Goal: Transaction & Acquisition: Subscribe to service/newsletter

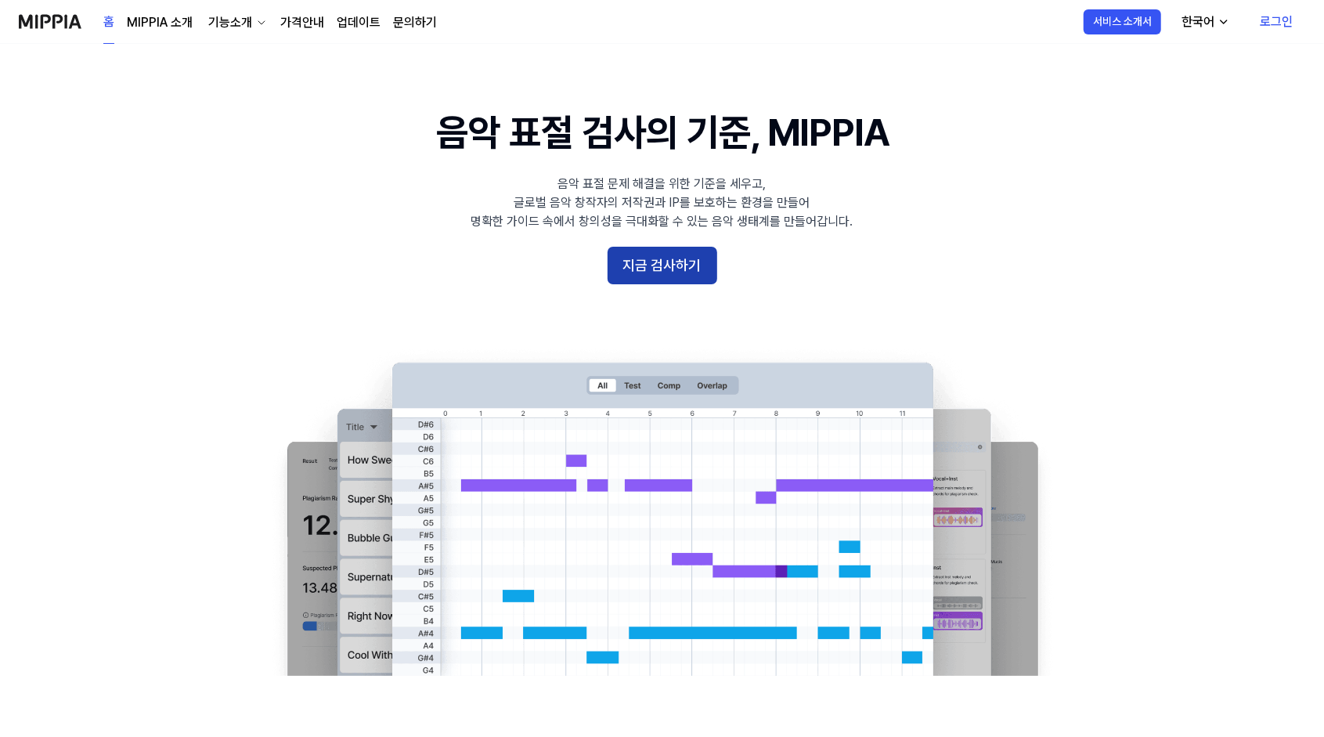
click at [676, 271] on button "지금 검사하기" at bounding box center [662, 266] width 110 height 38
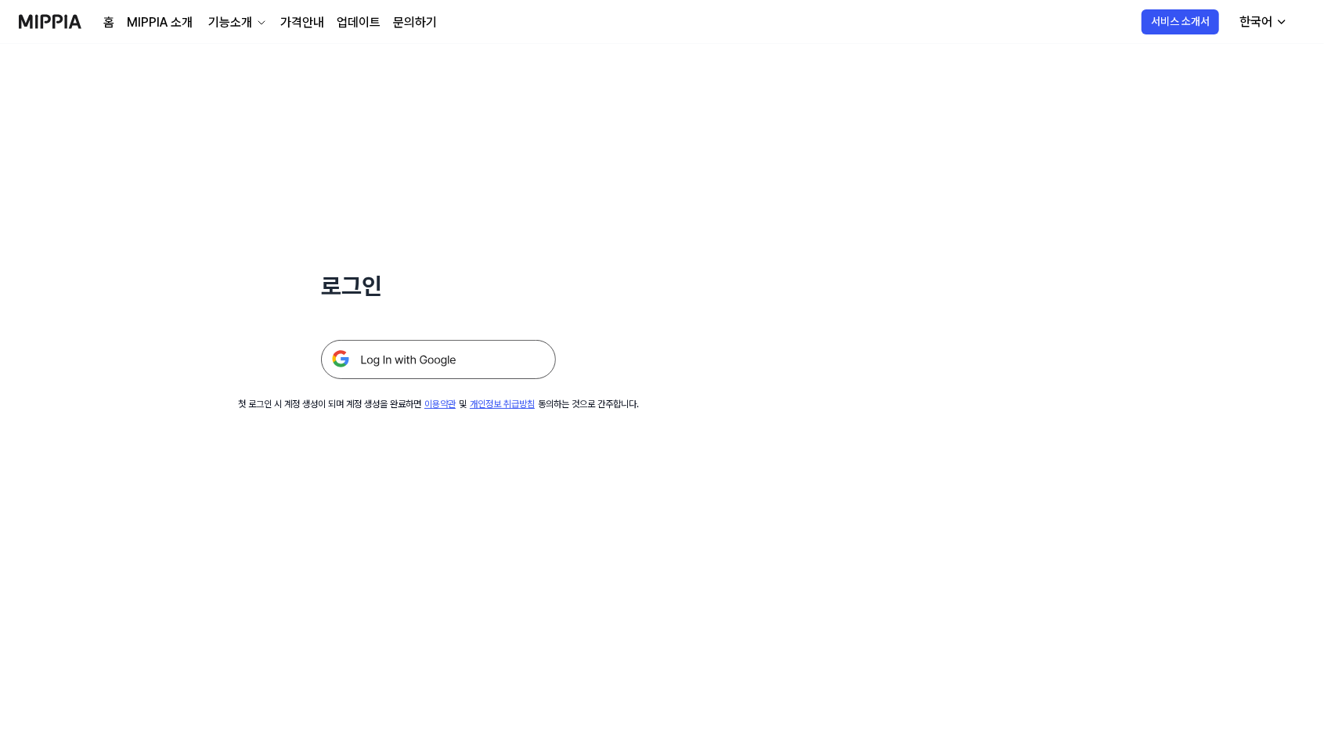
click at [468, 369] on img at bounding box center [438, 359] width 235 height 39
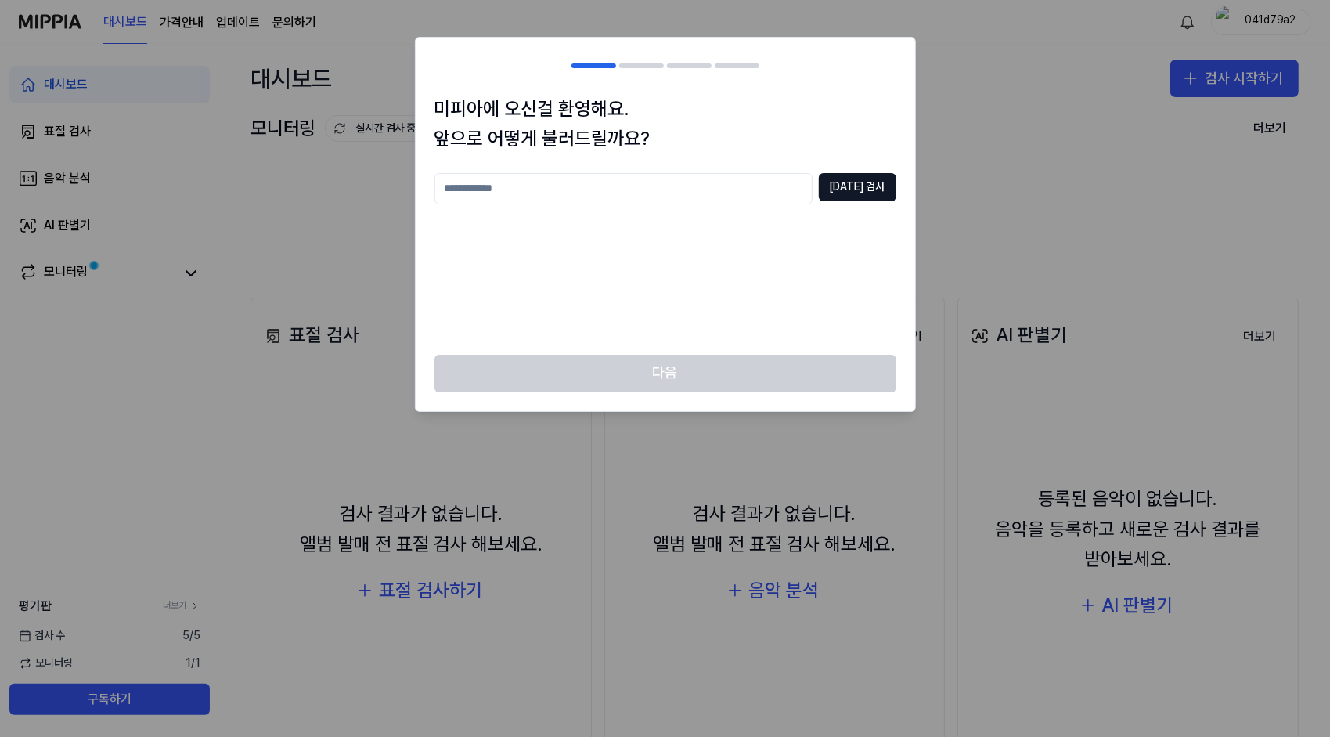
click at [611, 194] on input "text" at bounding box center [623, 188] width 378 height 31
type input "**"
click at [859, 181] on button "중복 검사" at bounding box center [857, 187] width 77 height 28
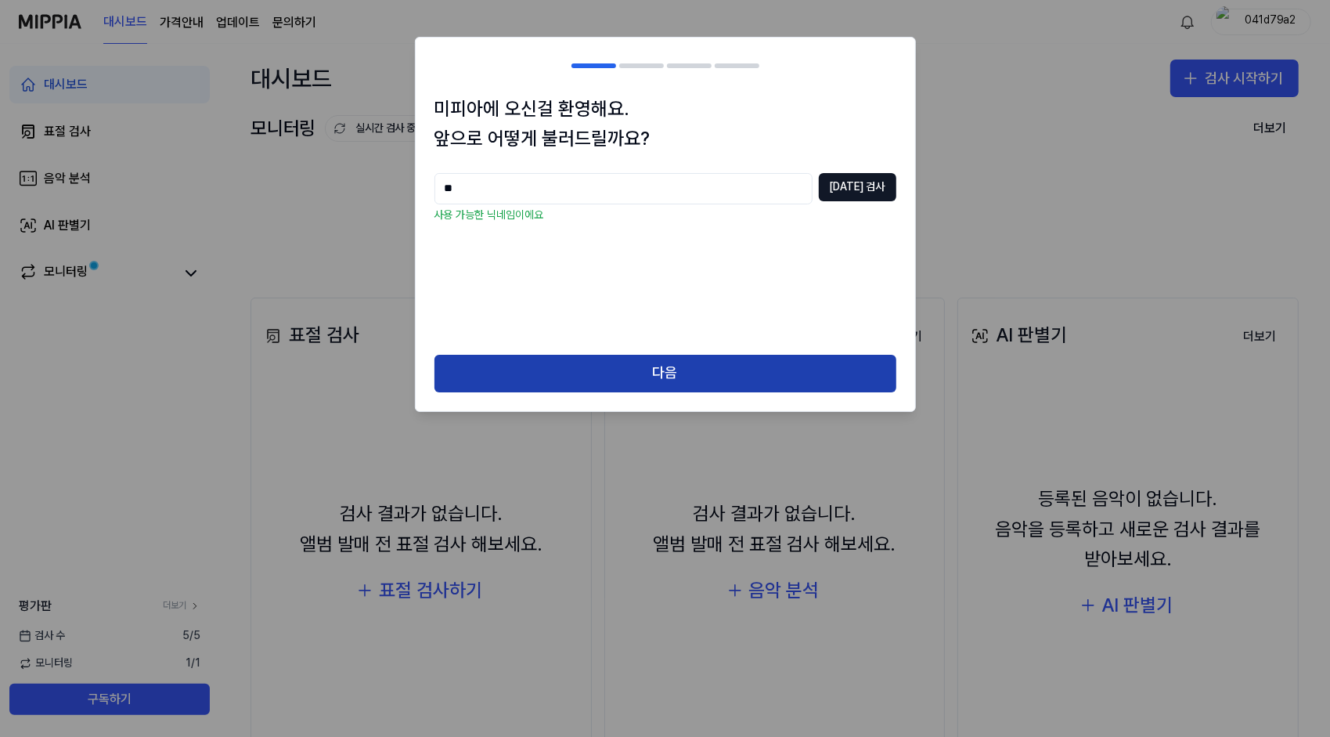
click at [651, 369] on button "다음" at bounding box center [665, 374] width 462 height 38
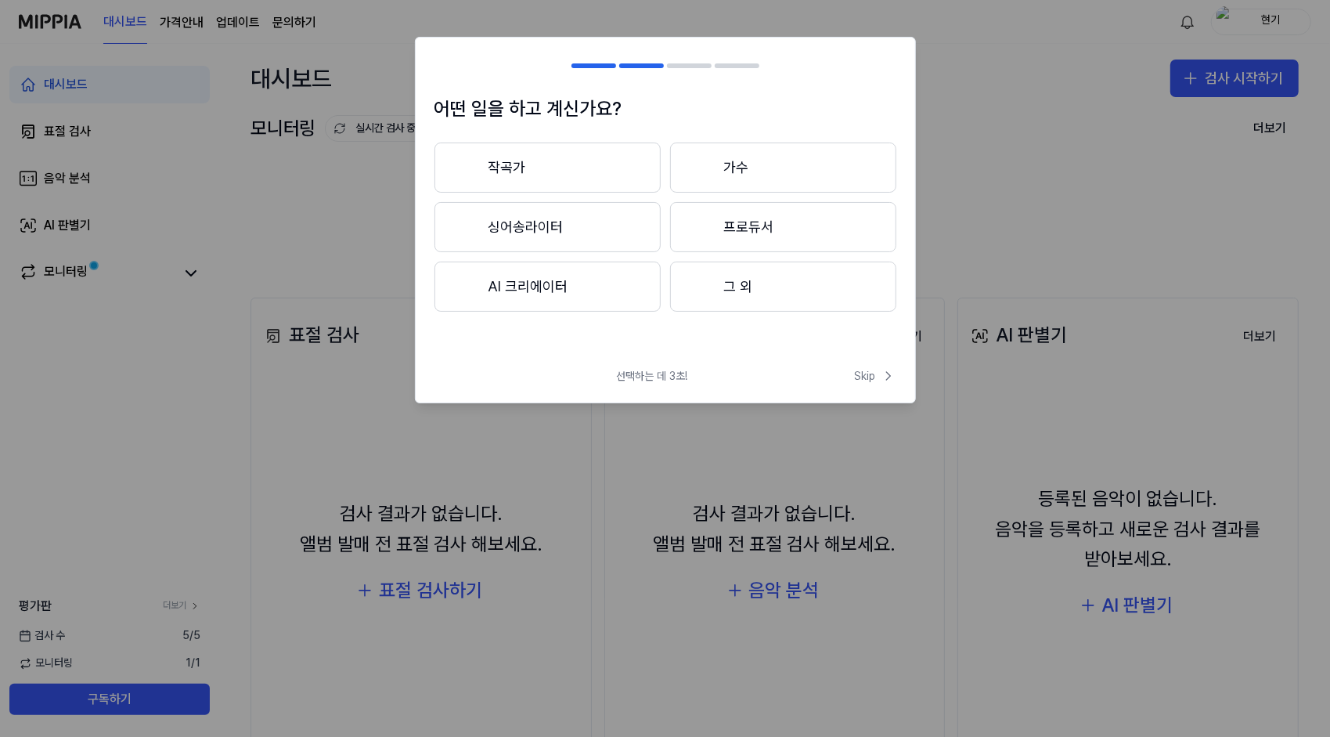
click at [604, 277] on button "AI 크리에이터" at bounding box center [547, 286] width 226 height 50
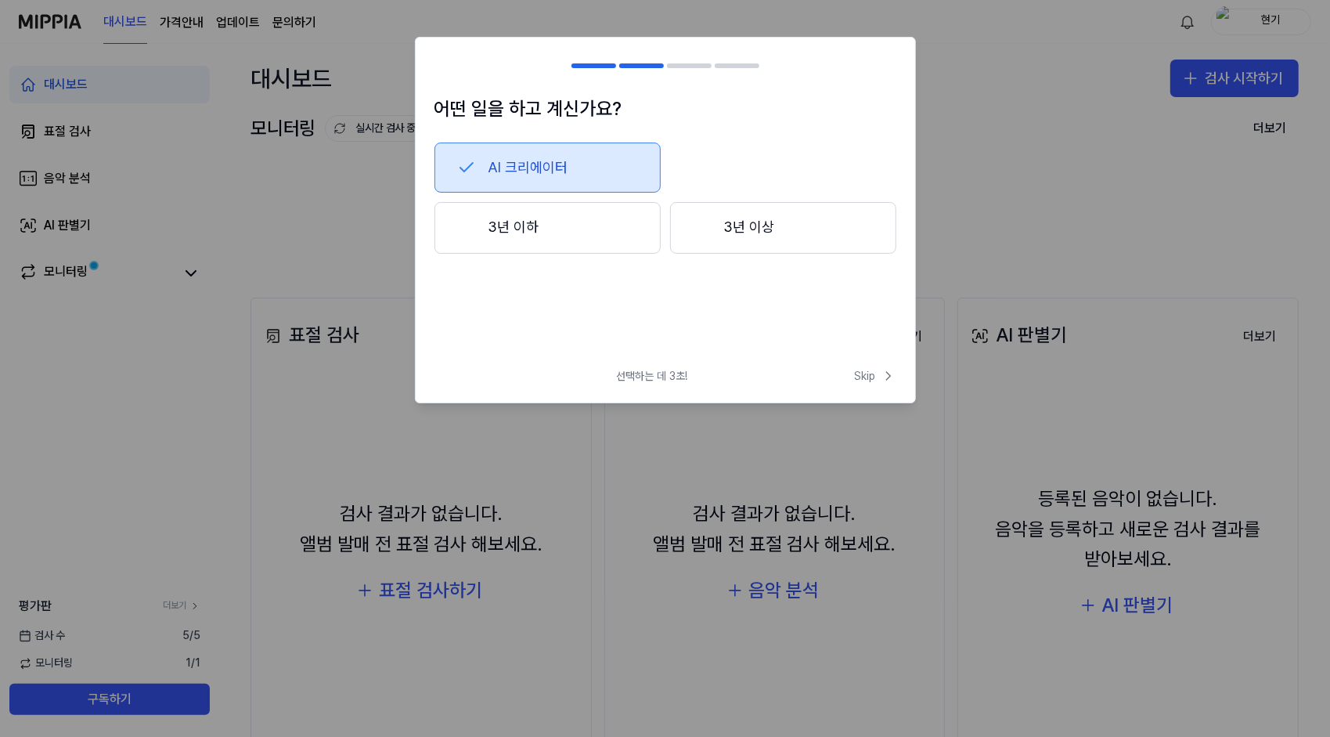
click at [553, 230] on button "3년 이하" at bounding box center [547, 228] width 226 height 52
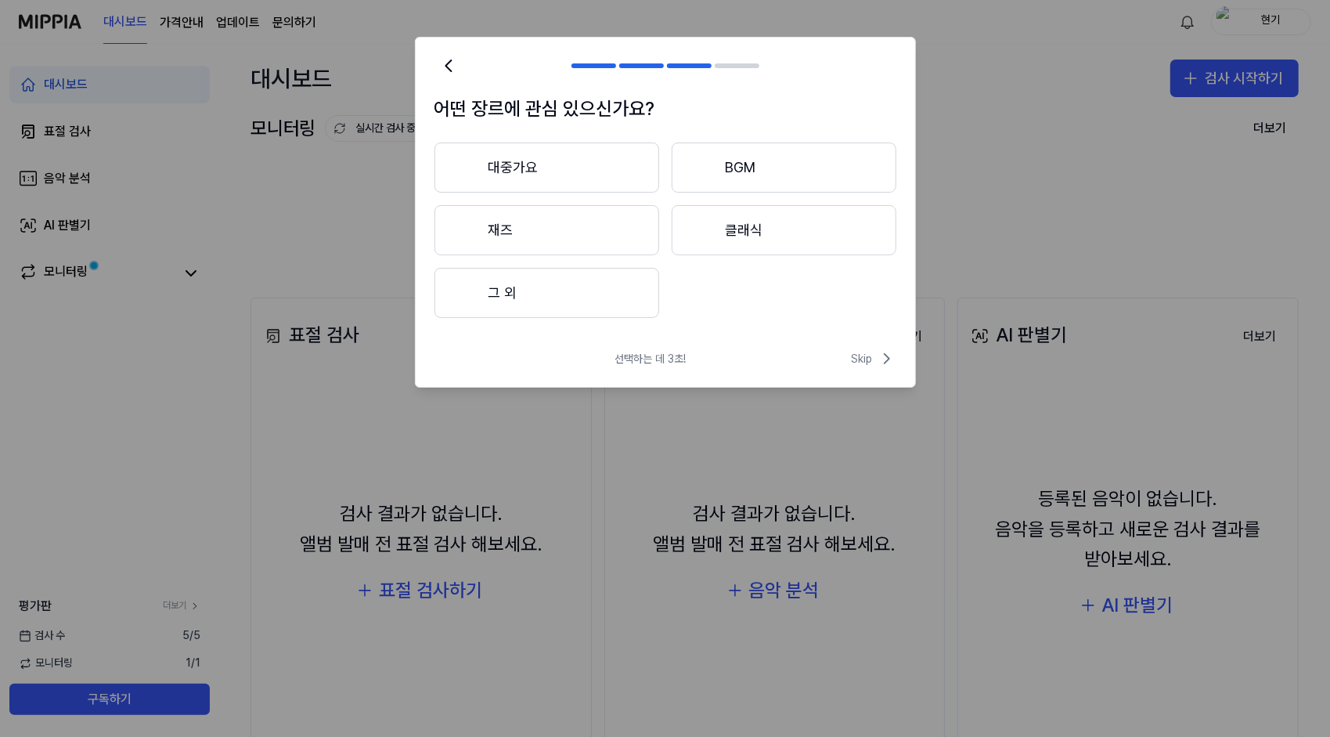
click at [557, 173] on button "대중가요" at bounding box center [546, 167] width 225 height 50
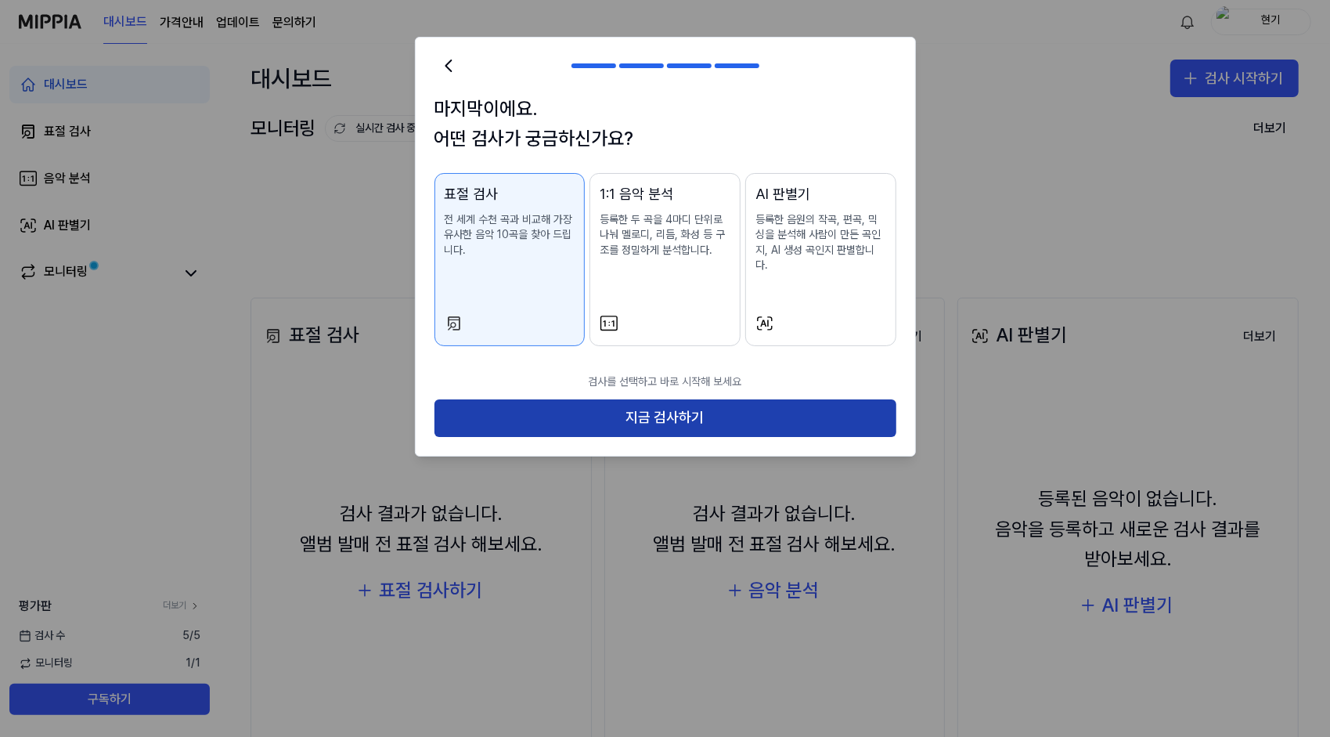
click at [670, 411] on button "지금 검사하기" at bounding box center [665, 418] width 462 height 38
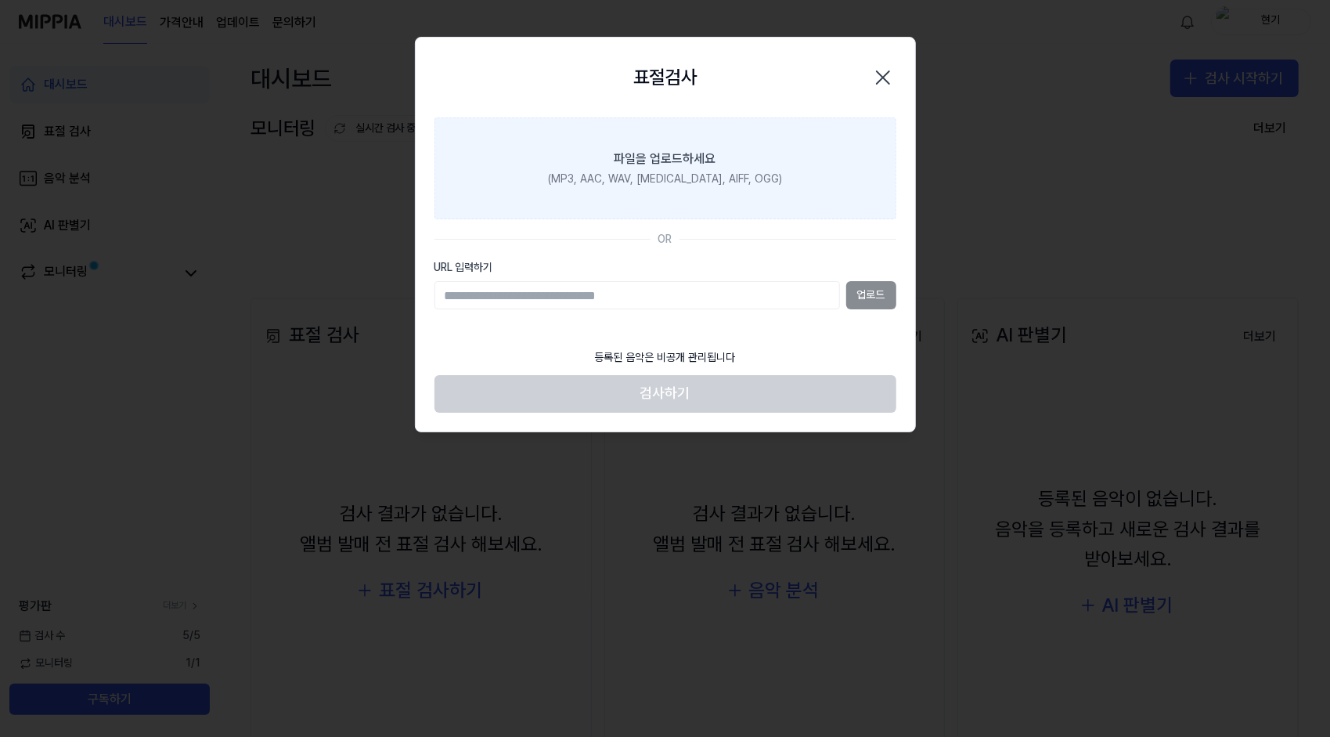
click at [763, 171] on label "파일을 업로드하세요 (MP3, AAC, WAV, FLAC, AIFF, OGG)" at bounding box center [665, 168] width 462 height 102
click at [0, 0] on input "파일을 업로드하세요 (MP3, AAC, WAV, FLAC, AIFF, OGG)" at bounding box center [0, 0] width 0 height 0
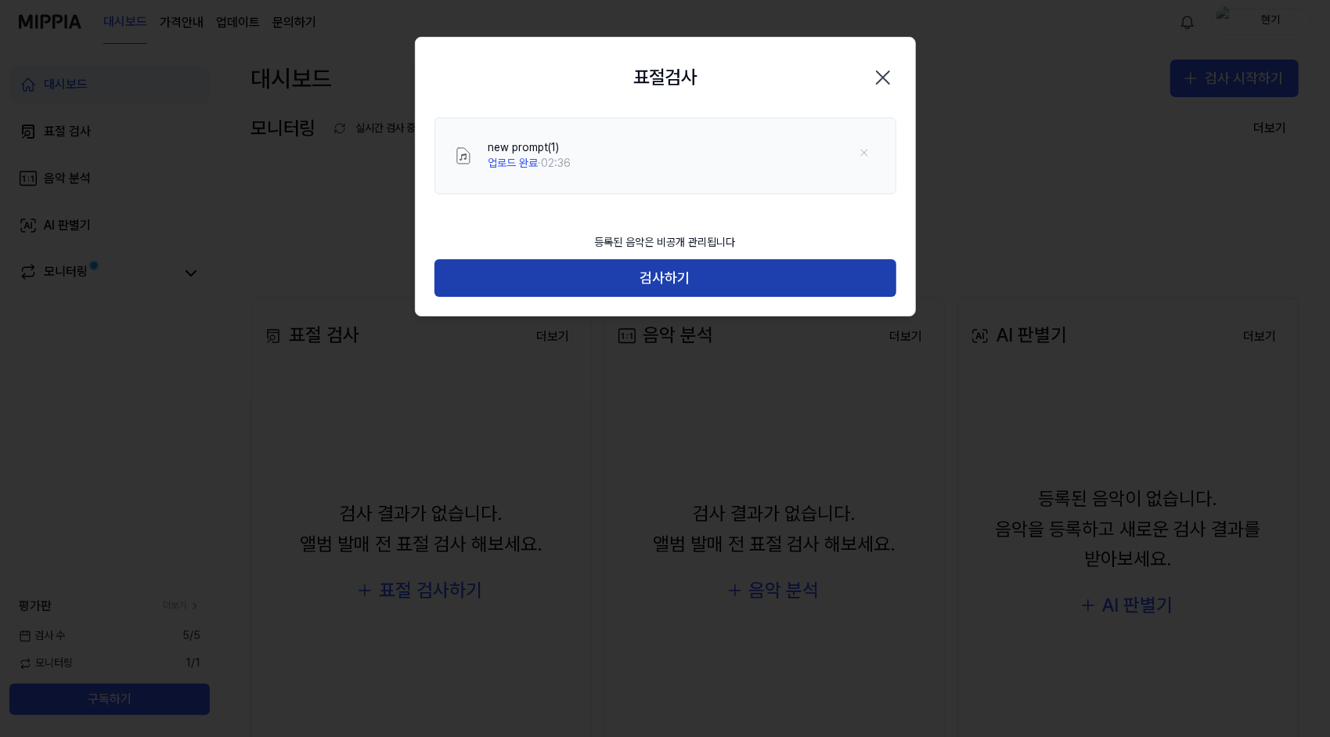
click at [683, 280] on button "검사하기" at bounding box center [665, 278] width 462 height 38
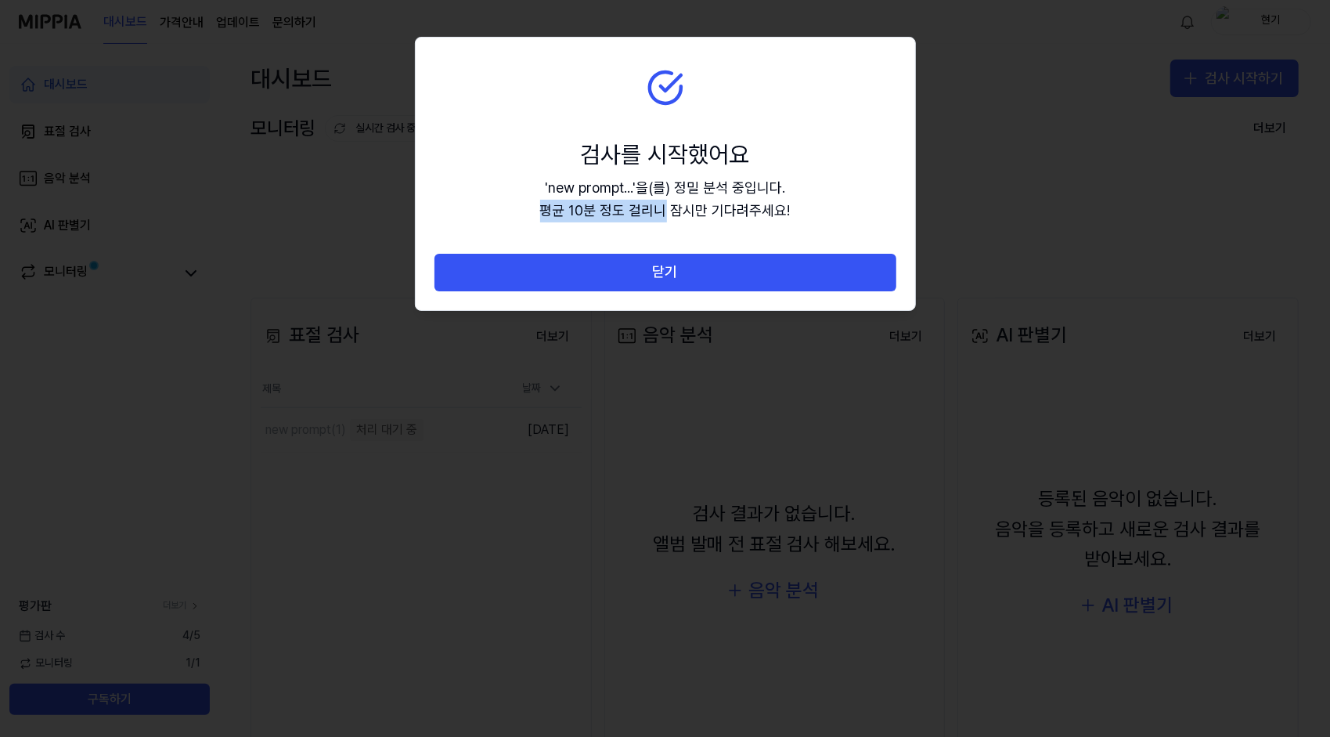
drag, startPoint x: 542, startPoint y: 211, endPoint x: 665, endPoint y: 210, distance: 122.1
click at [665, 210] on section "검사를 시작했어요 ' new prompt... ' 을(를) 정밀 분석 중입니다. 평균 10분 정도 걸리니 잠시만 기다려주세요!" at bounding box center [665, 146] width 499 height 216
click at [543, 194] on div "' new prompt... ' 을(를) 정밀 분석 중입니다. 평균 10분 정도 걸리니 잠시만 기다려주세요!" at bounding box center [665, 199] width 250 height 45
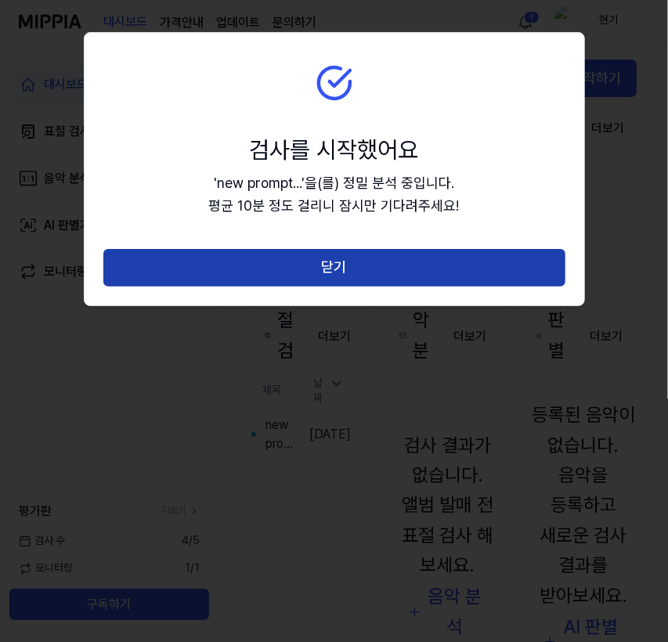
click at [319, 268] on button "닫기" at bounding box center [334, 268] width 462 height 38
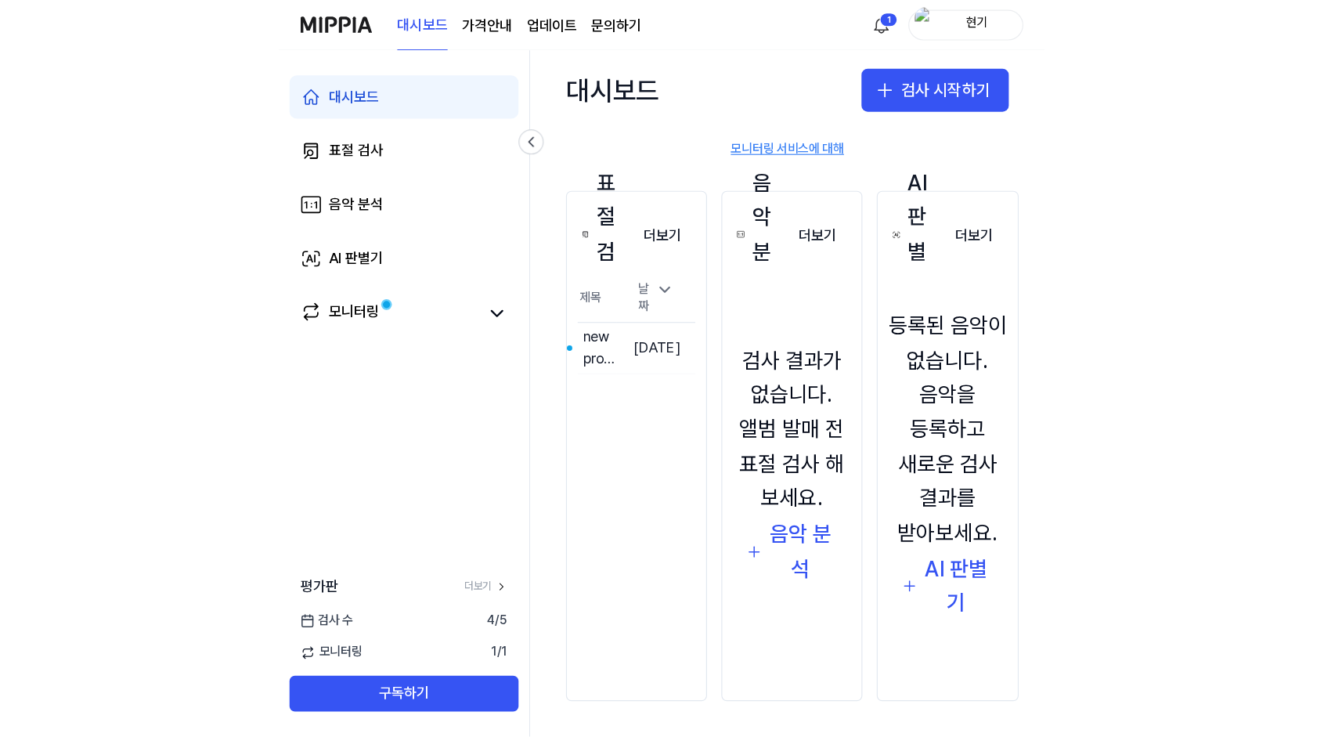
scroll to position [83, 0]
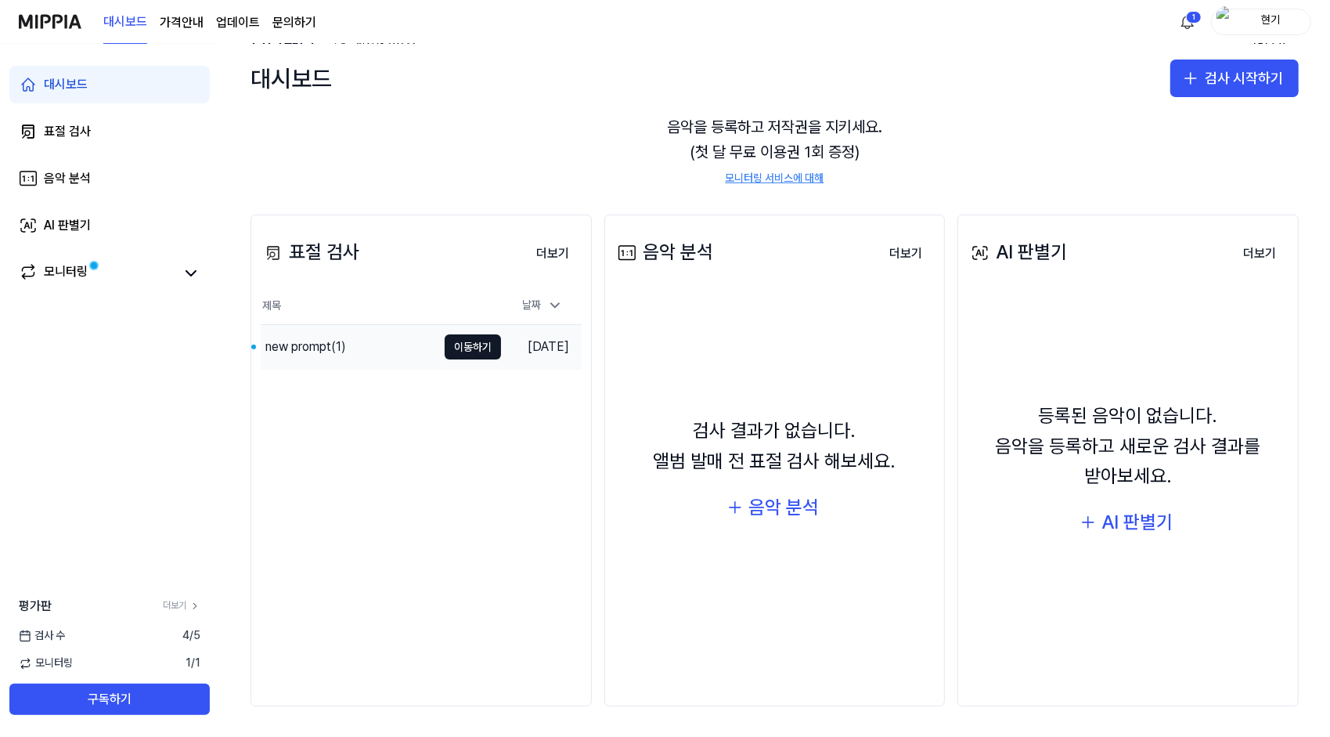
click at [351, 341] on div "new prompt(1)" at bounding box center [349, 347] width 176 height 44
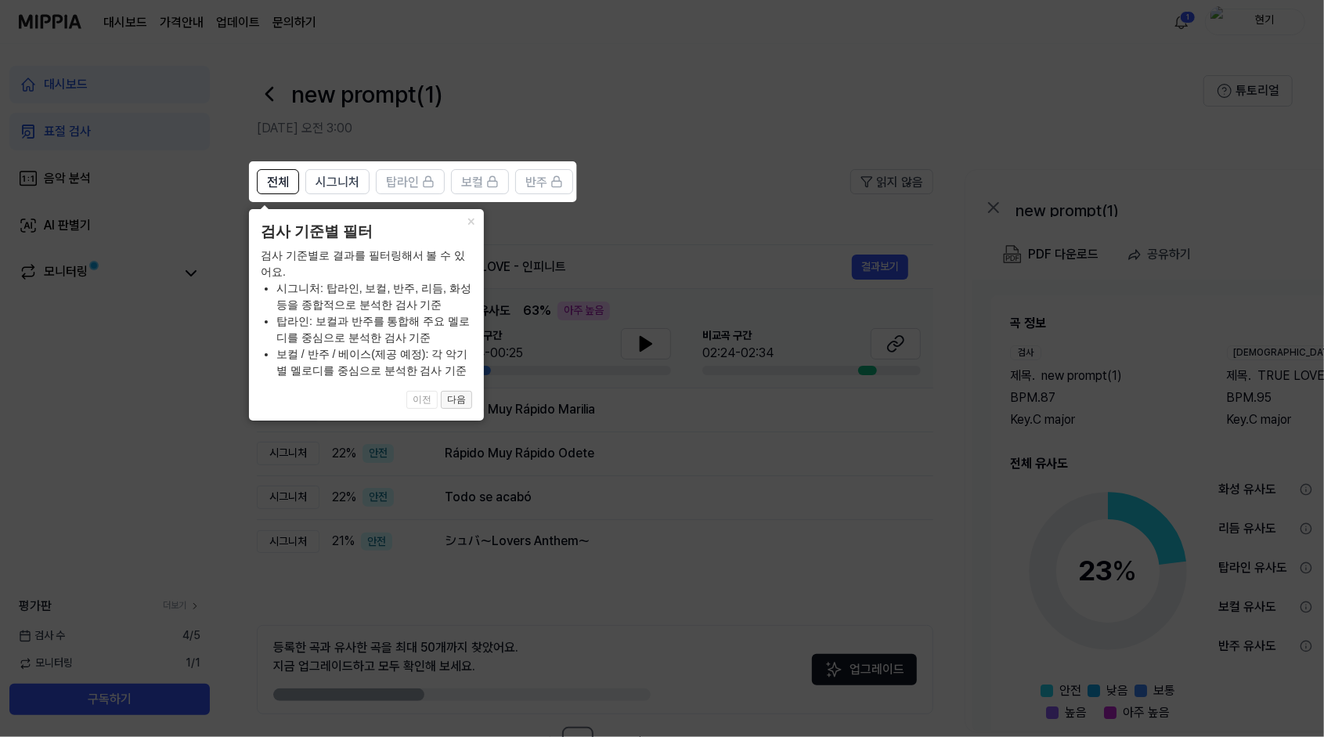
click at [459, 402] on button "다음" at bounding box center [456, 400] width 31 height 19
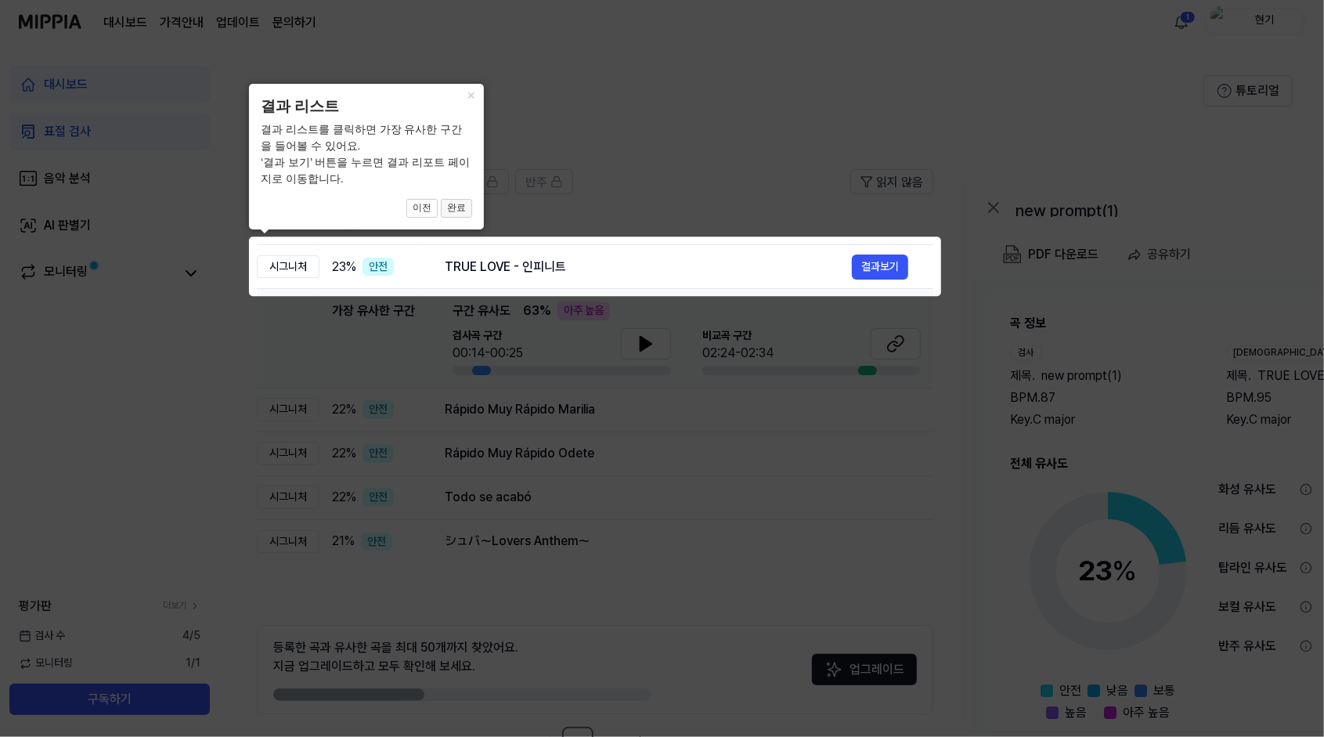
click at [460, 211] on button "완료" at bounding box center [456, 208] width 31 height 19
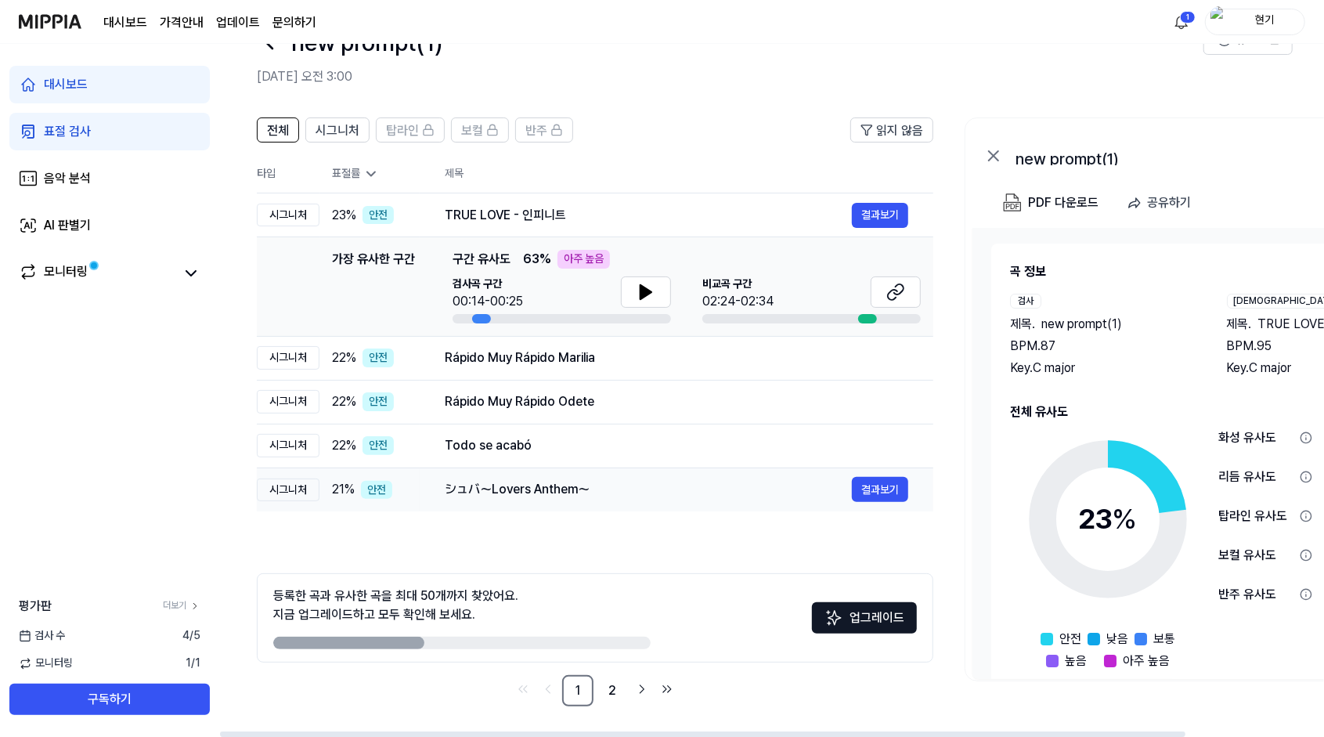
scroll to position [0, 0]
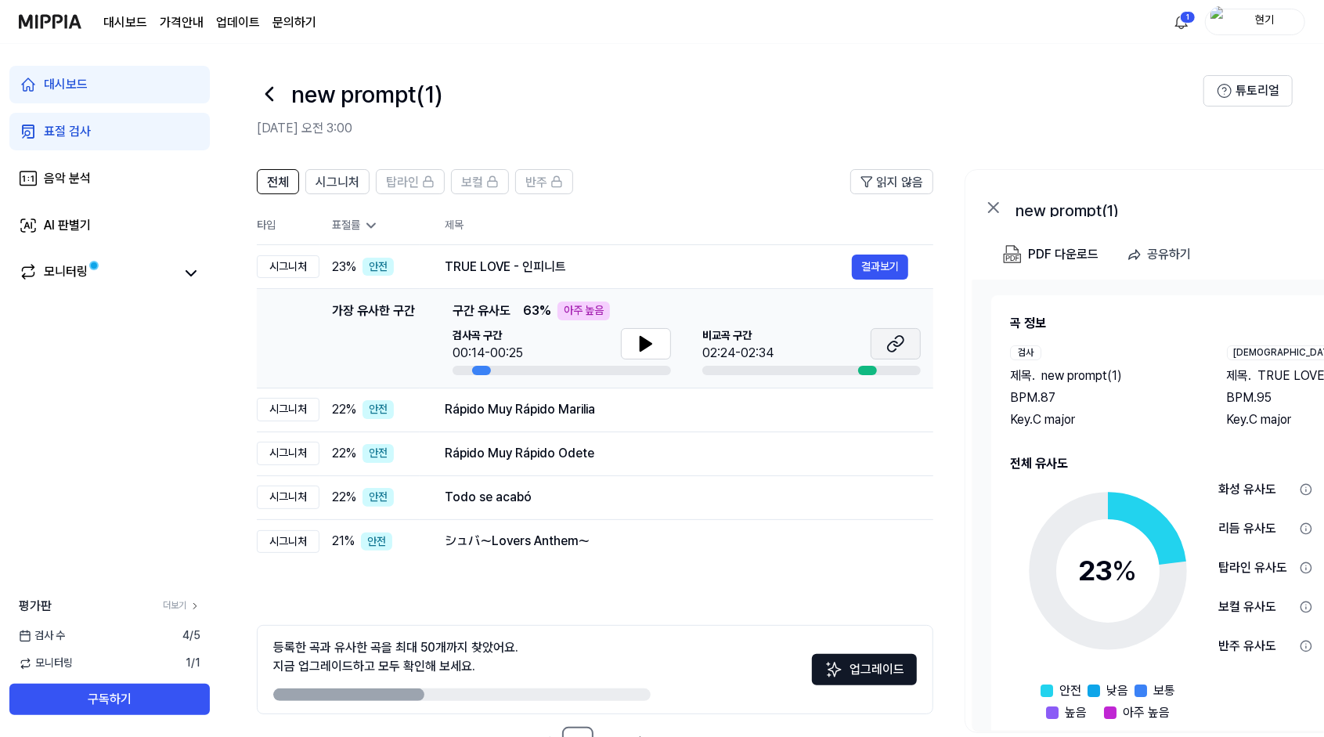
click at [891, 337] on icon at bounding box center [895, 343] width 19 height 19
click at [552, 405] on div "Rápido Muy Rápido Marilia" at bounding box center [648, 409] width 407 height 19
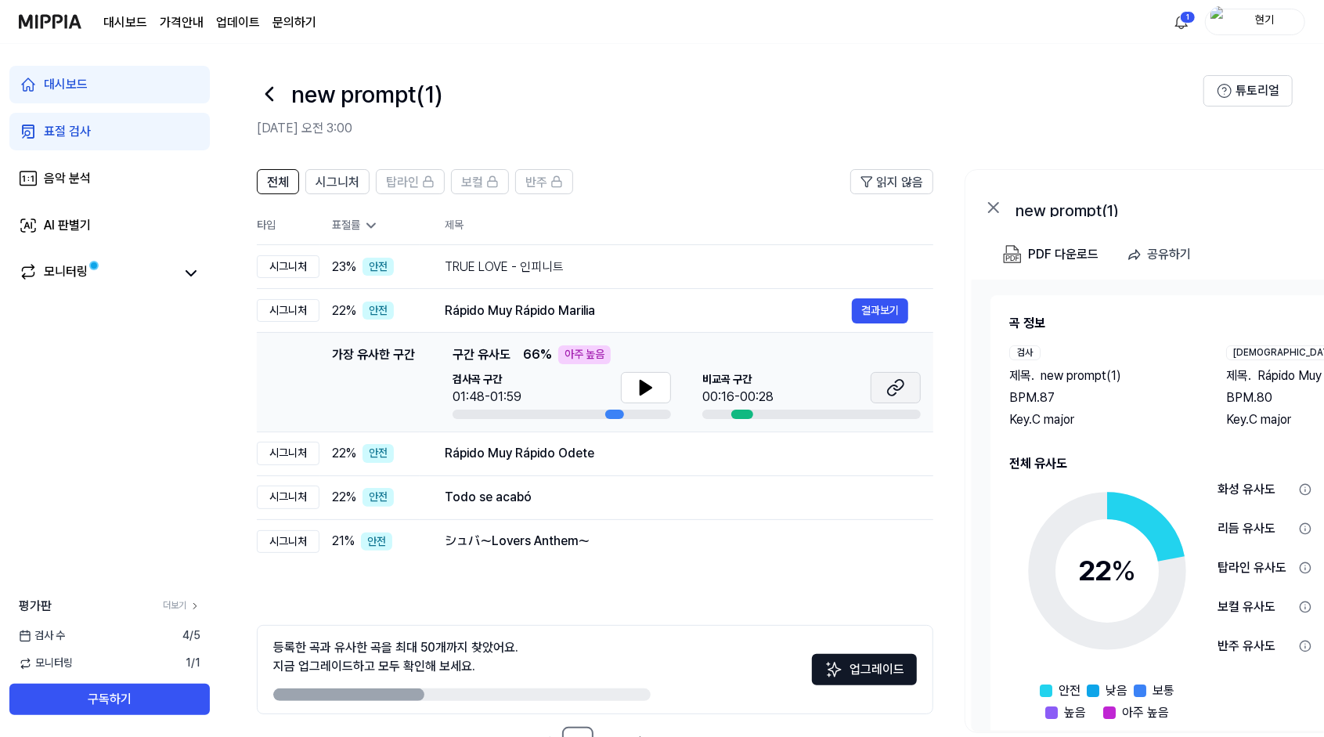
click at [896, 384] on icon at bounding box center [895, 387] width 19 height 19
click at [504, 457] on div "Rápido Muy Rápido Odete" at bounding box center [648, 453] width 407 height 19
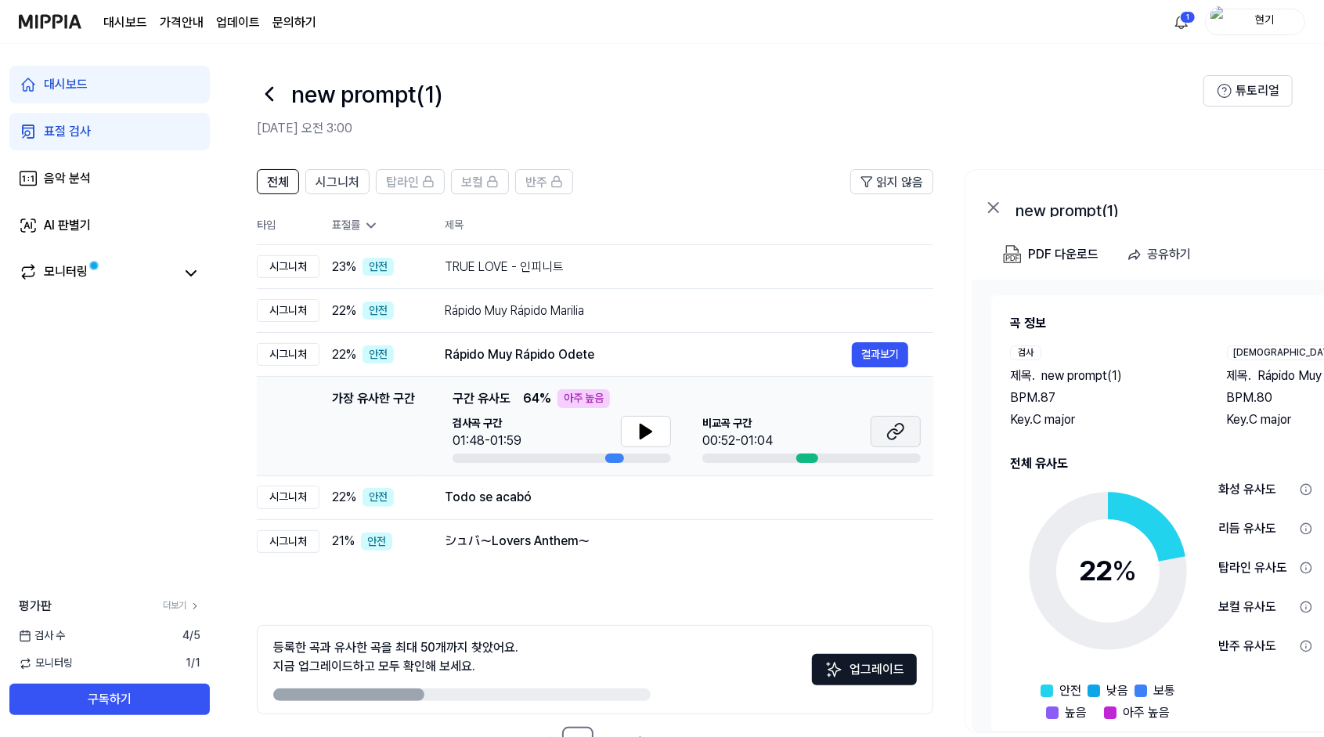
click at [890, 427] on icon at bounding box center [895, 431] width 19 height 19
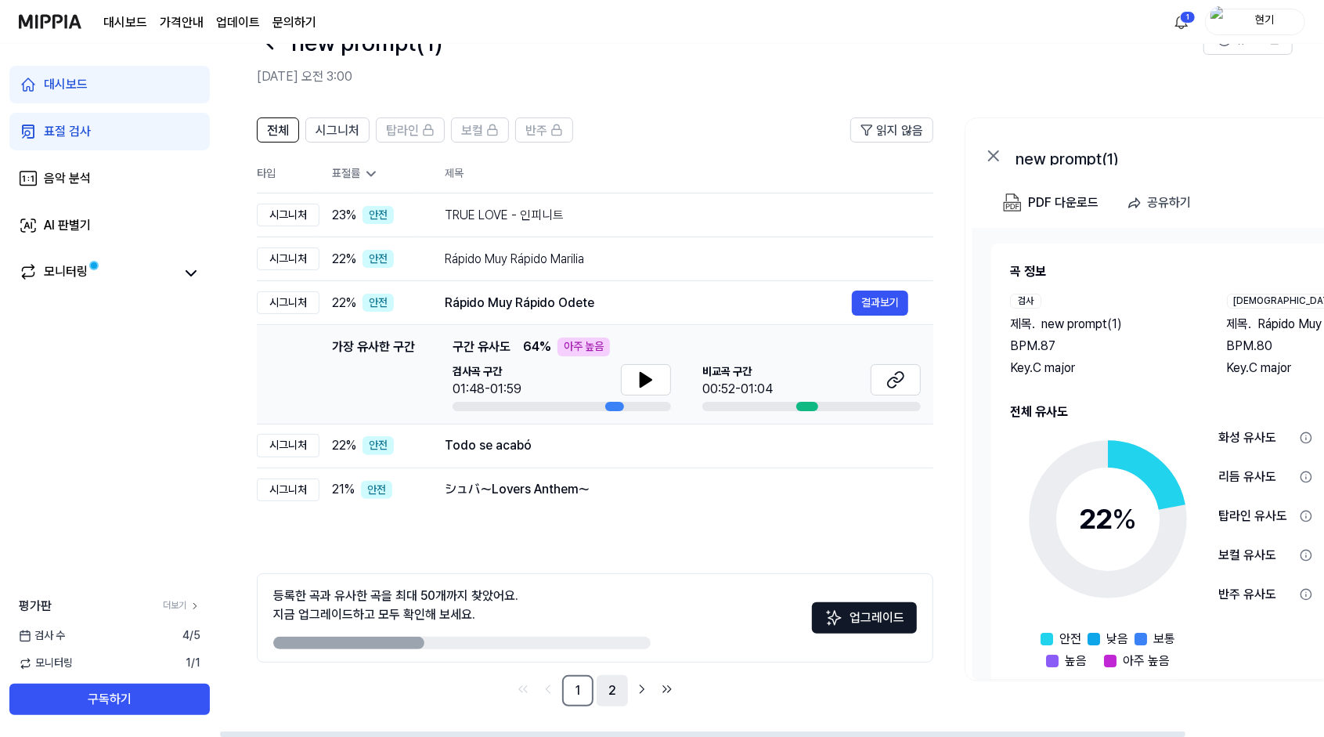
click at [606, 687] on link "2" at bounding box center [611, 690] width 31 height 31
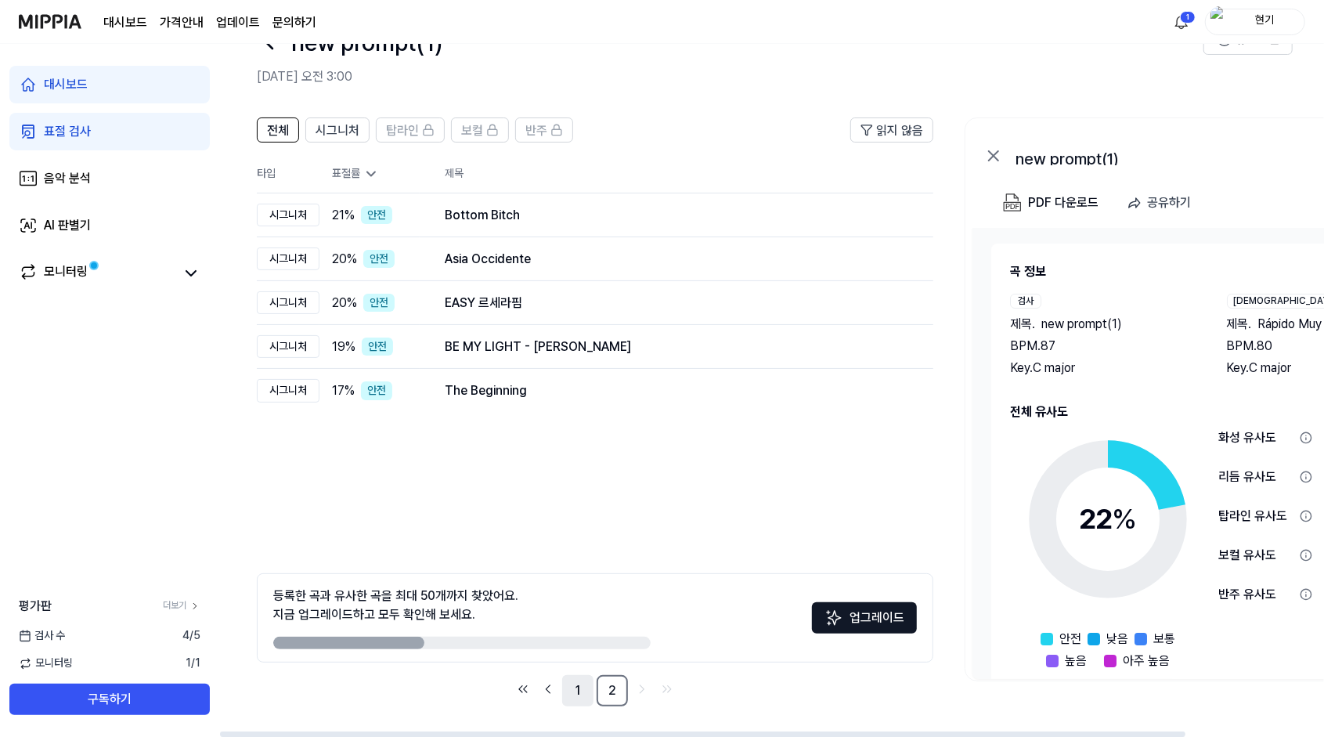
click at [573, 686] on link "1" at bounding box center [577, 690] width 31 height 31
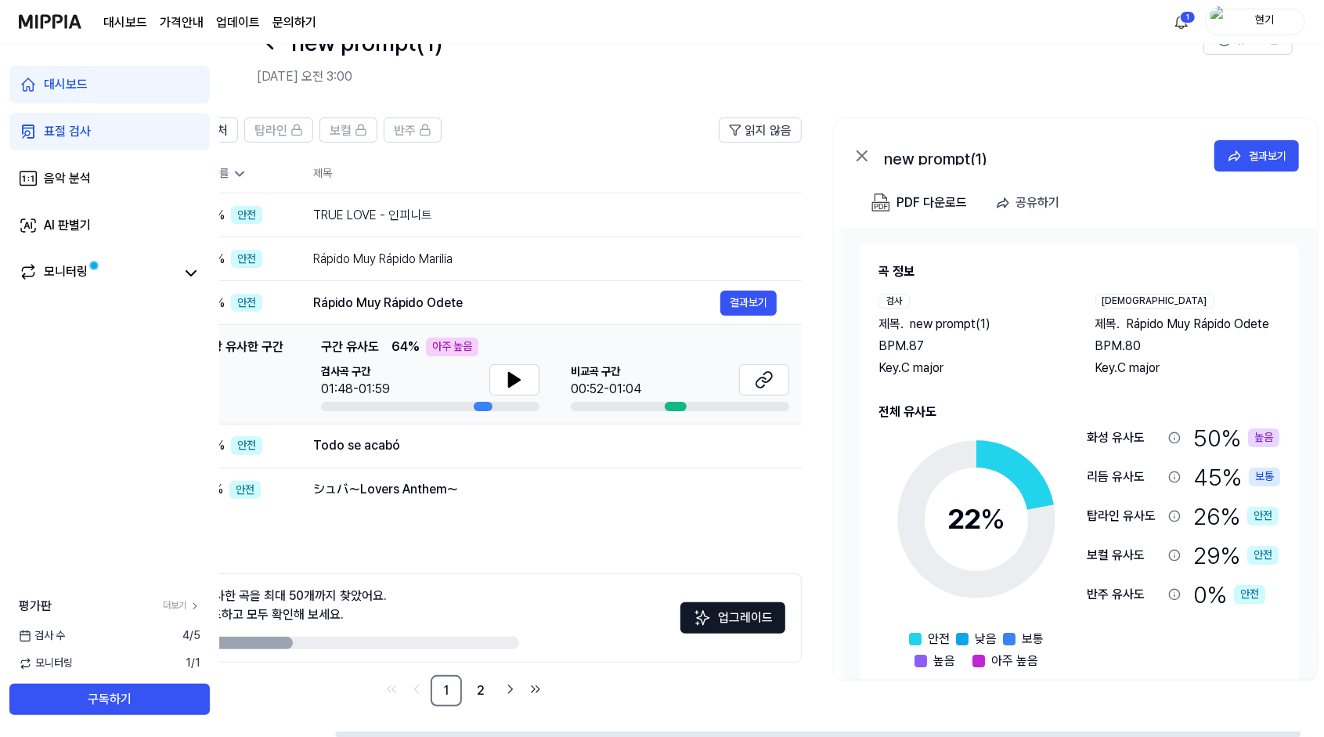
scroll to position [0, 130]
click at [1110, 435] on div "화성 유사도" at bounding box center [1125, 437] width 75 height 19
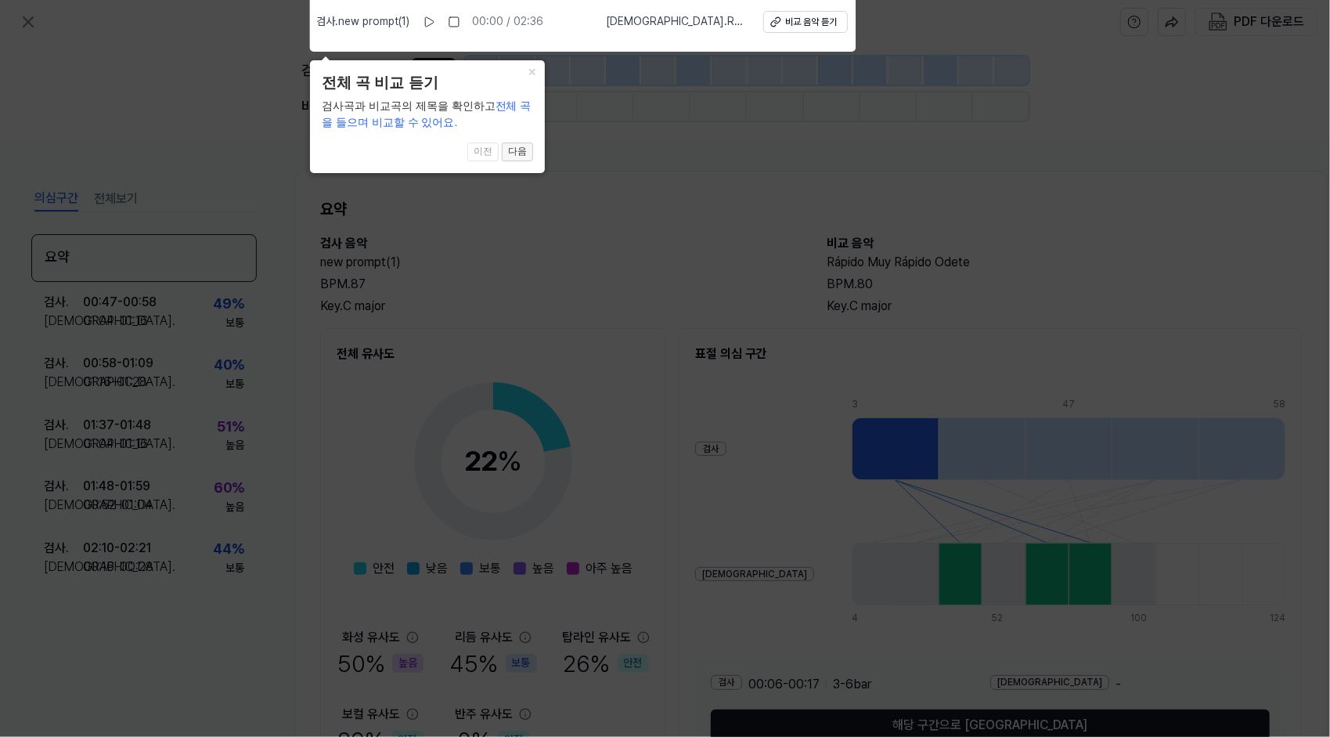
click at [518, 145] on button "다음" at bounding box center [517, 151] width 31 height 19
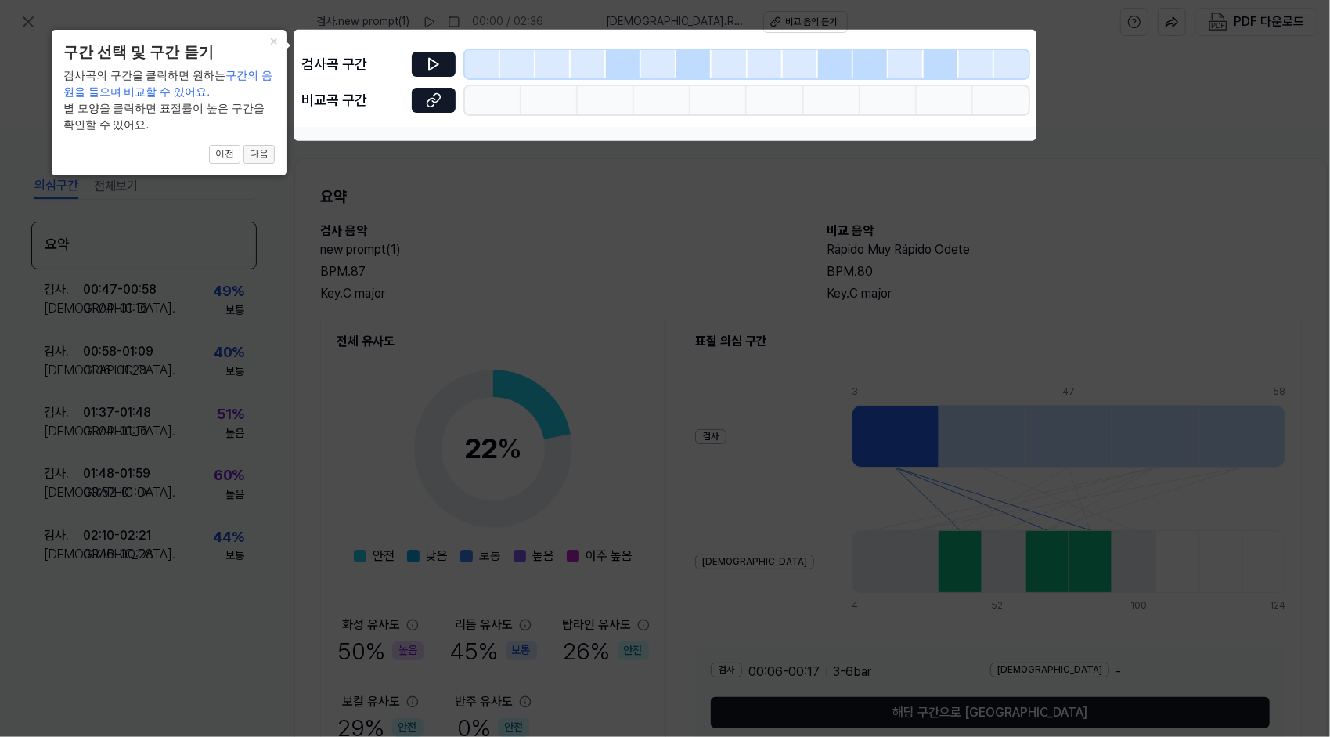
click at [265, 150] on button "다음" at bounding box center [258, 154] width 31 height 19
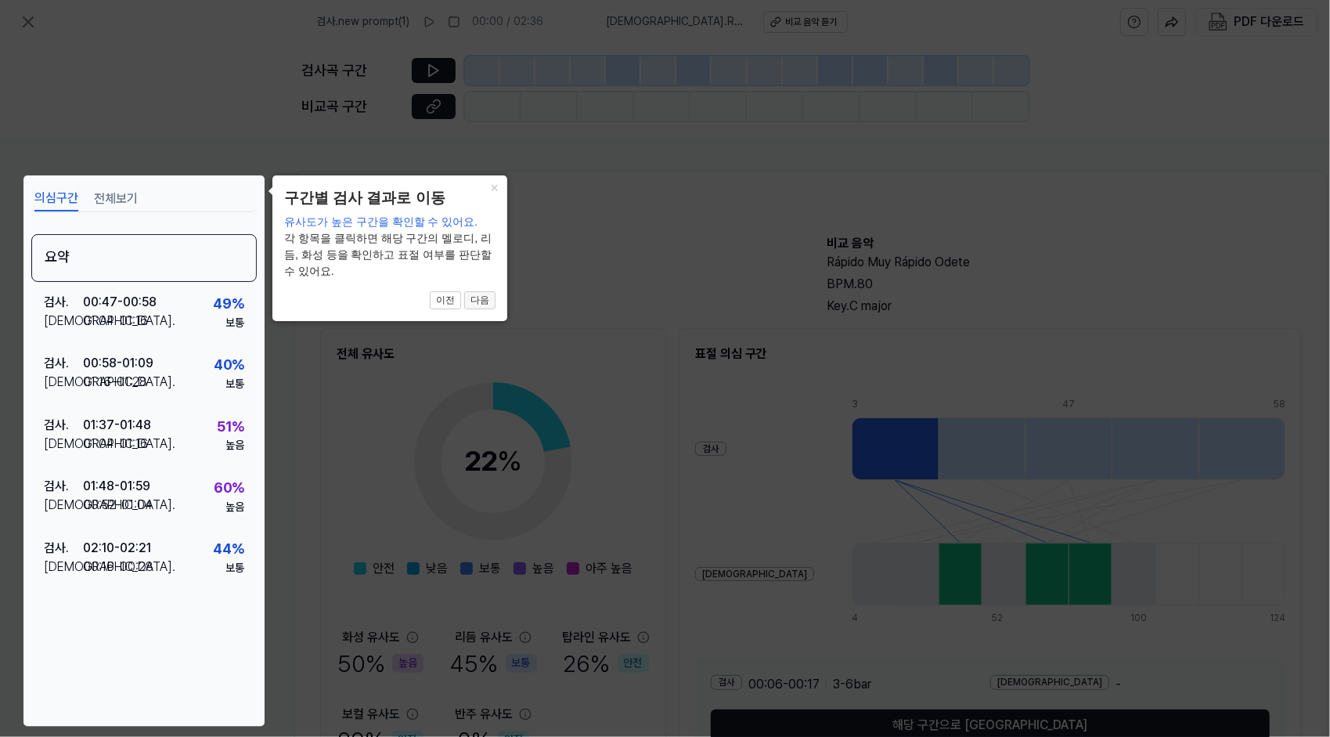
click at [484, 307] on button "다음" at bounding box center [479, 300] width 31 height 19
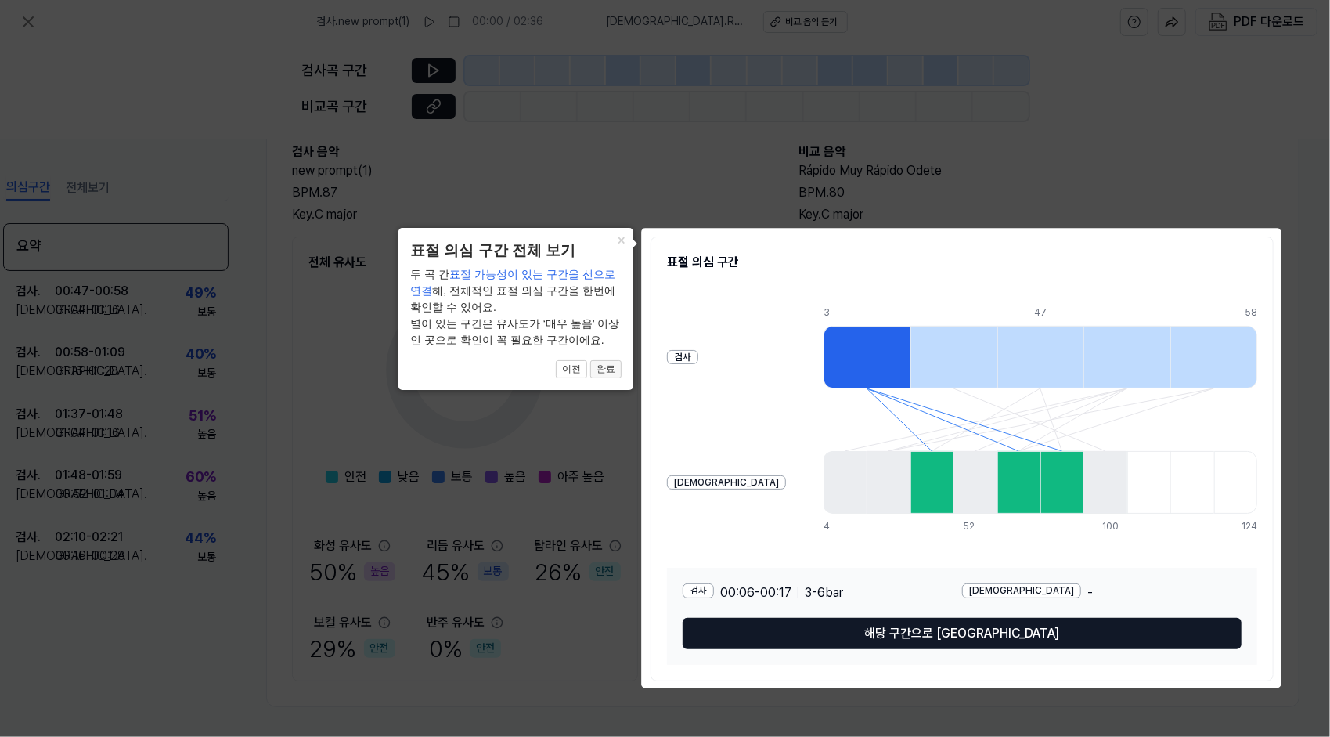
click at [607, 373] on button "완료" at bounding box center [605, 369] width 31 height 19
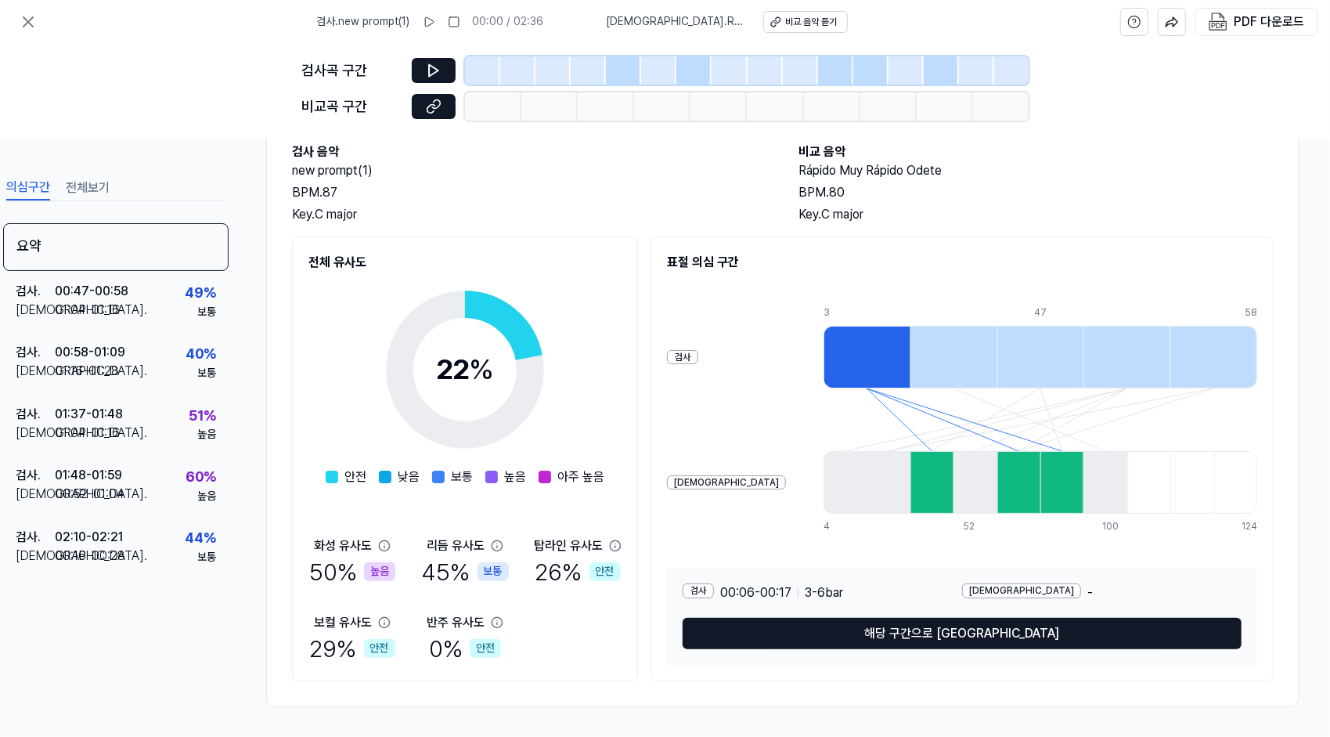
scroll to position [98, 28]
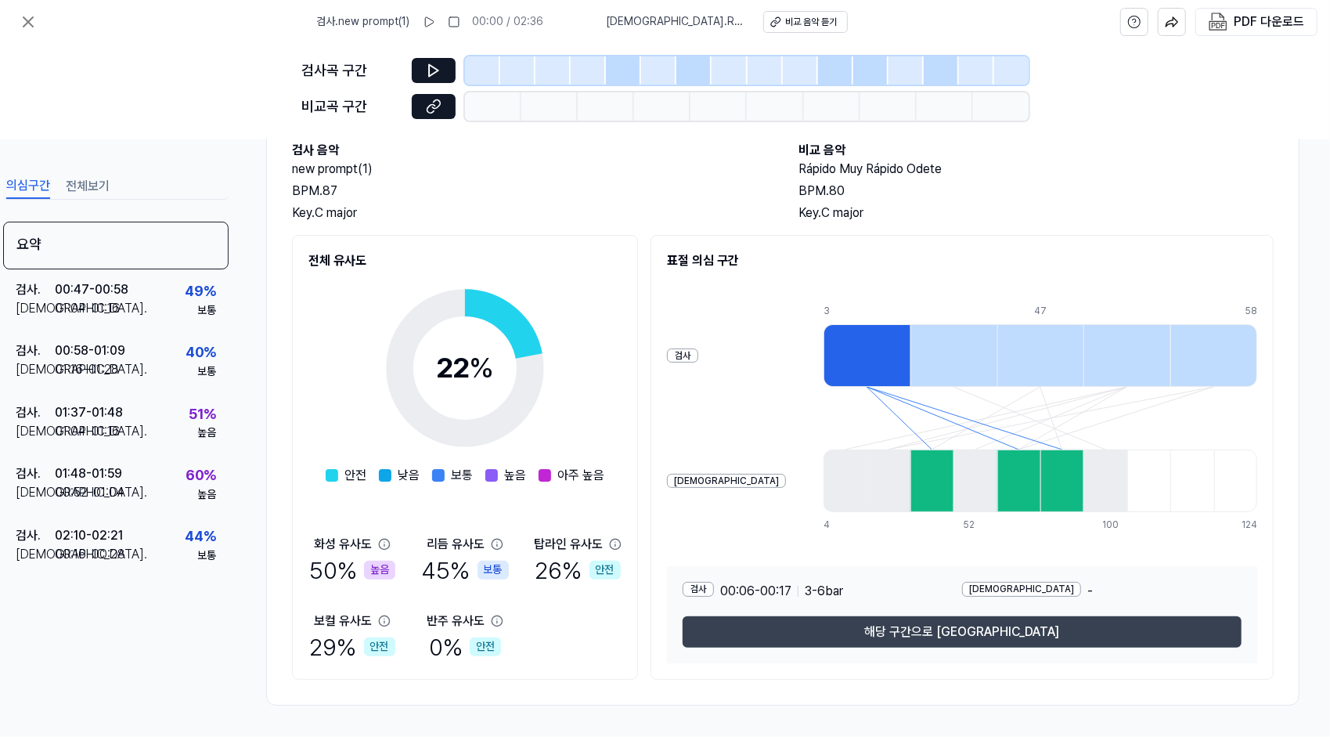
click at [875, 629] on button "해당 구간으로 이동" at bounding box center [962, 631] width 559 height 31
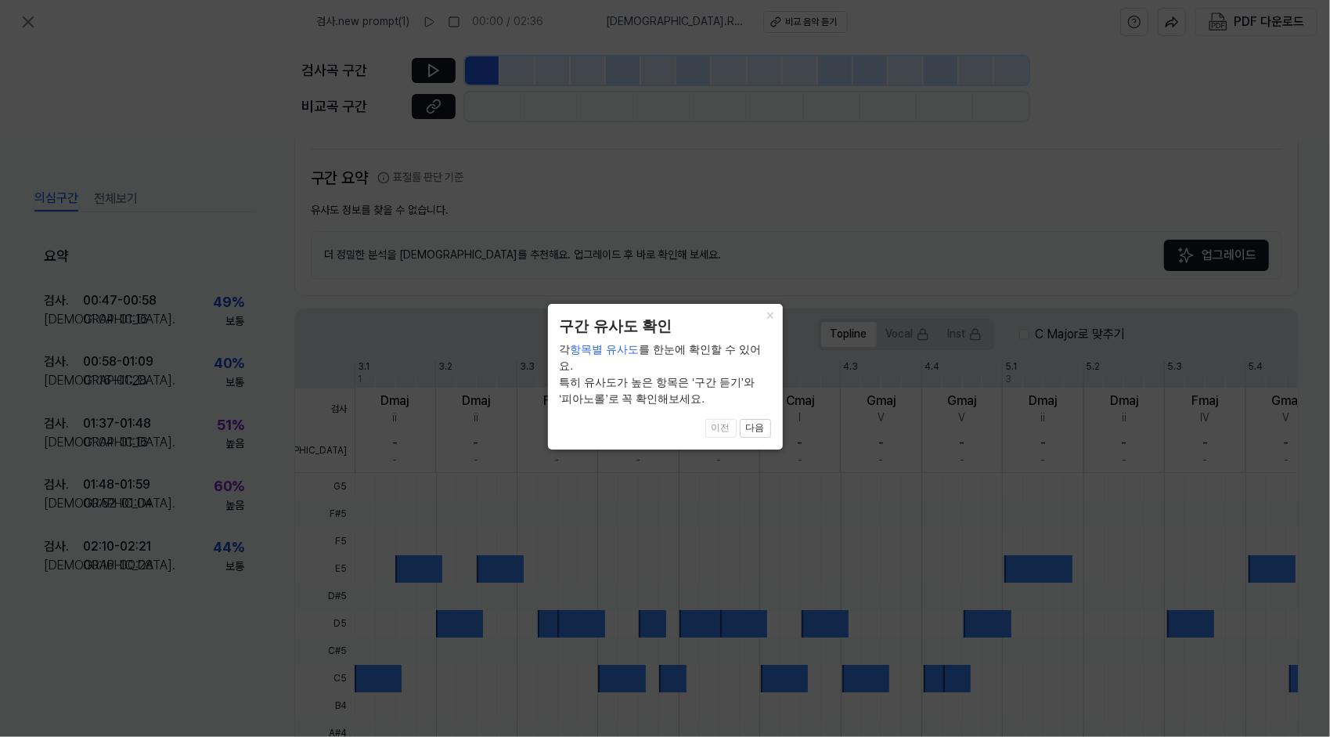
scroll to position [301, 0]
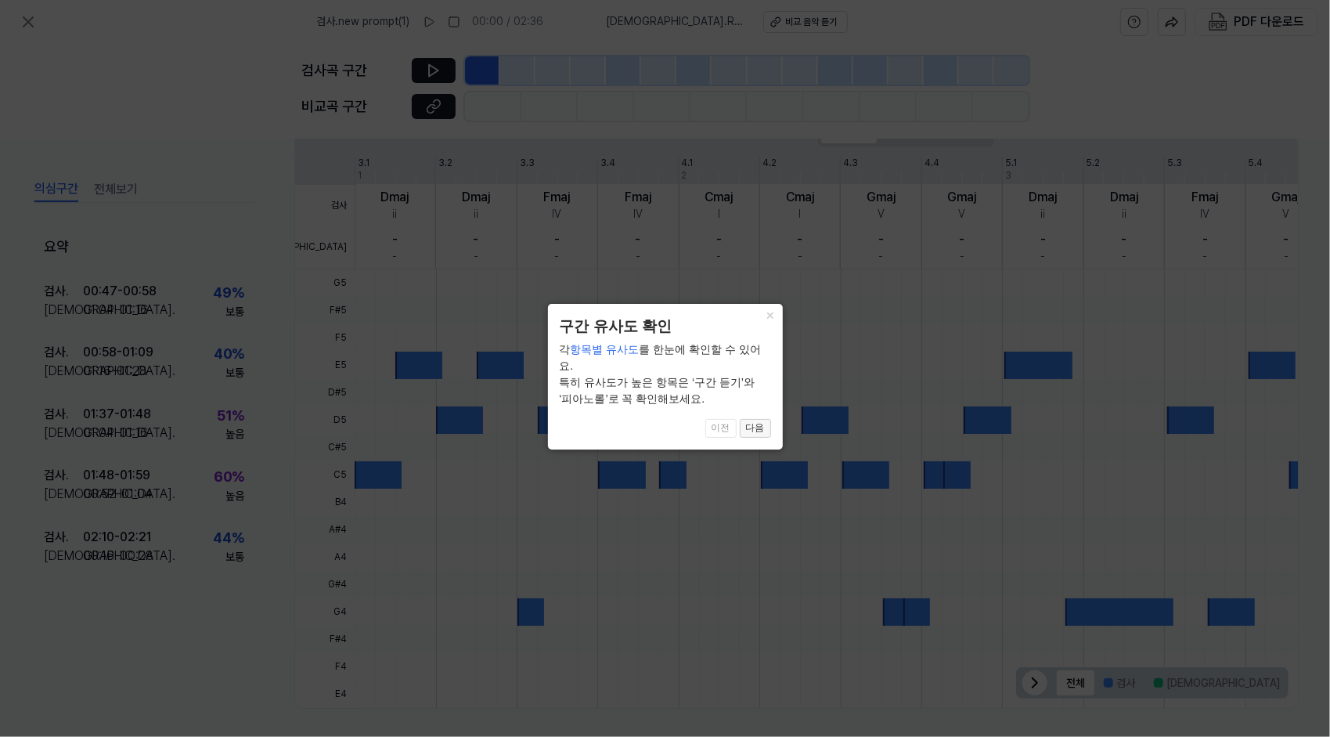
click at [754, 419] on button "다음" at bounding box center [755, 428] width 31 height 19
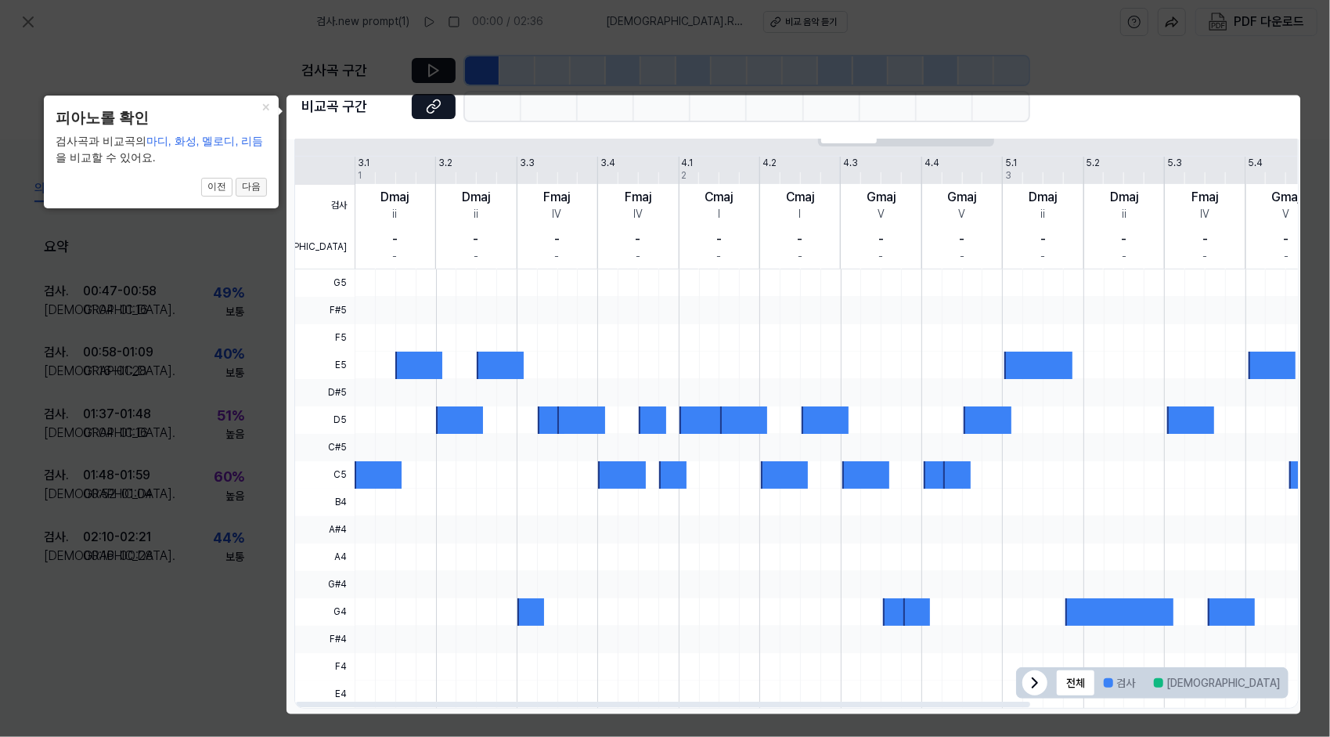
click at [255, 186] on button "다음" at bounding box center [251, 187] width 31 height 19
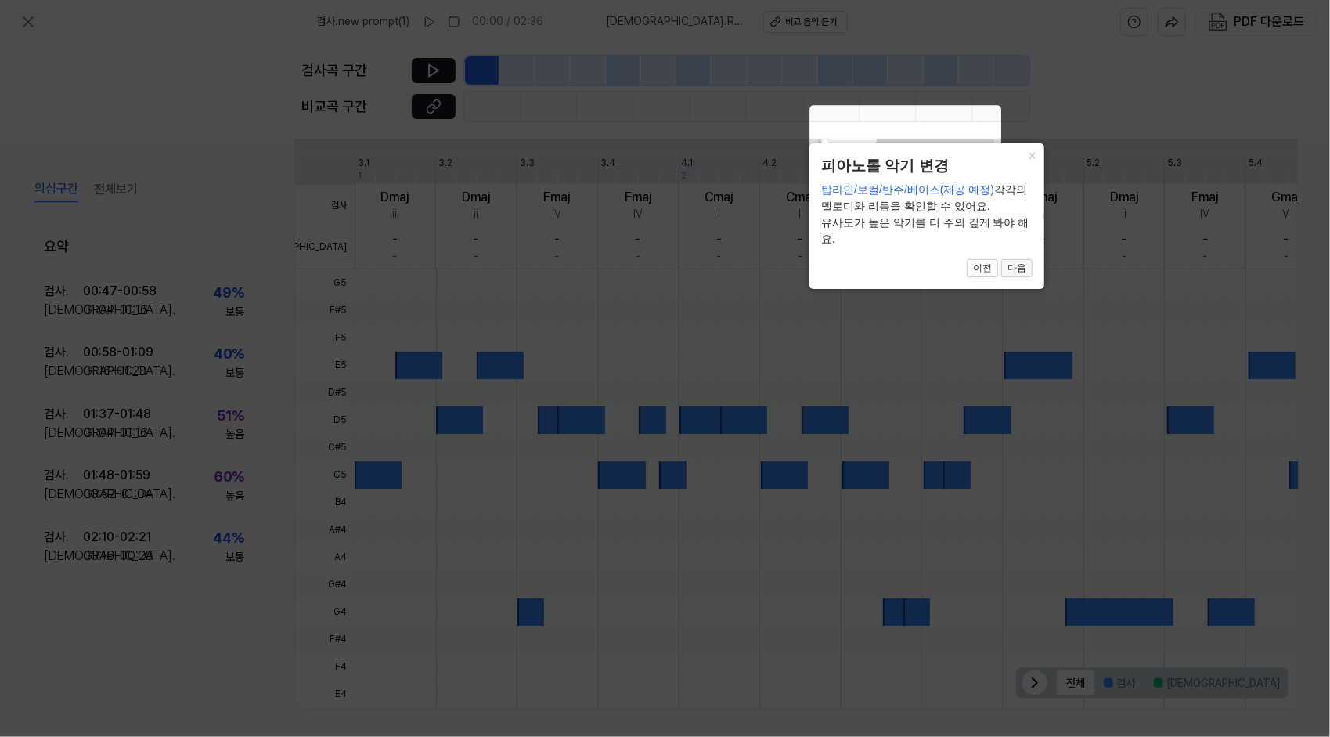
click at [1028, 268] on button "다음" at bounding box center [1016, 268] width 31 height 19
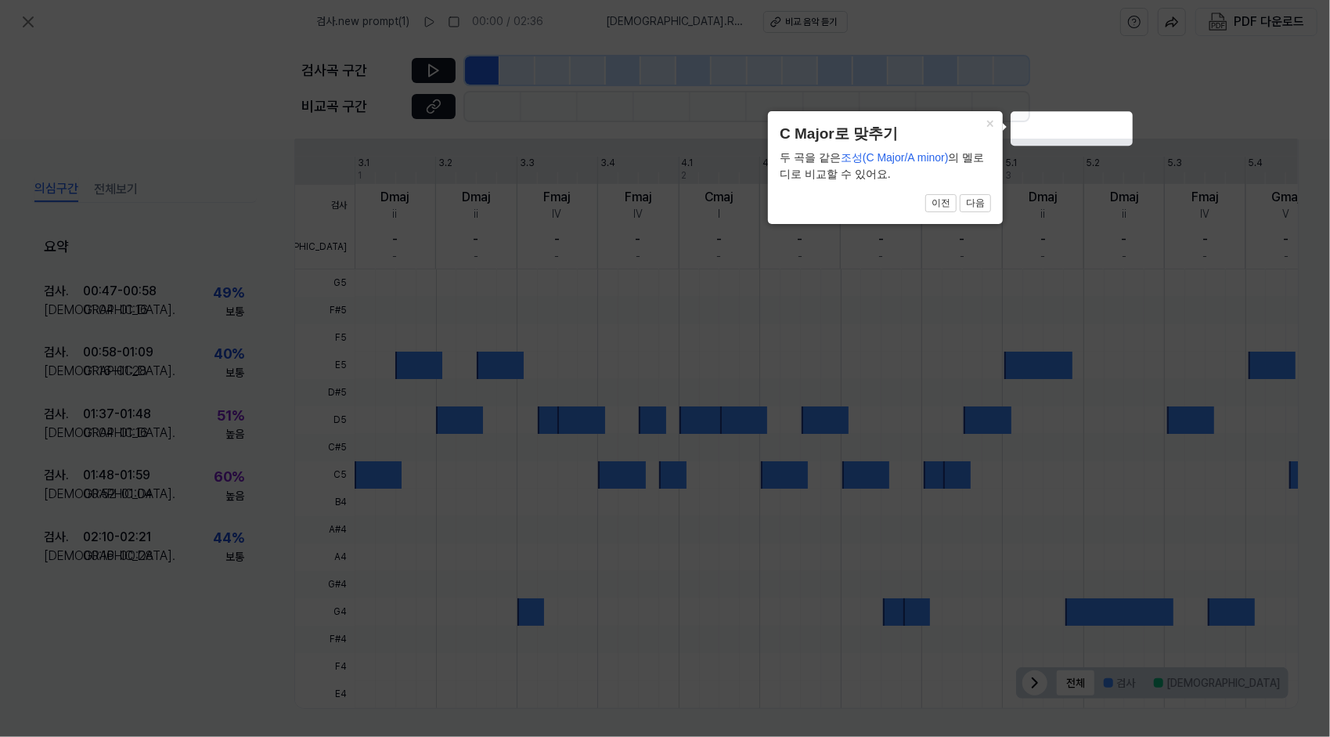
click at [991, 203] on button "다음" at bounding box center [975, 203] width 31 height 19
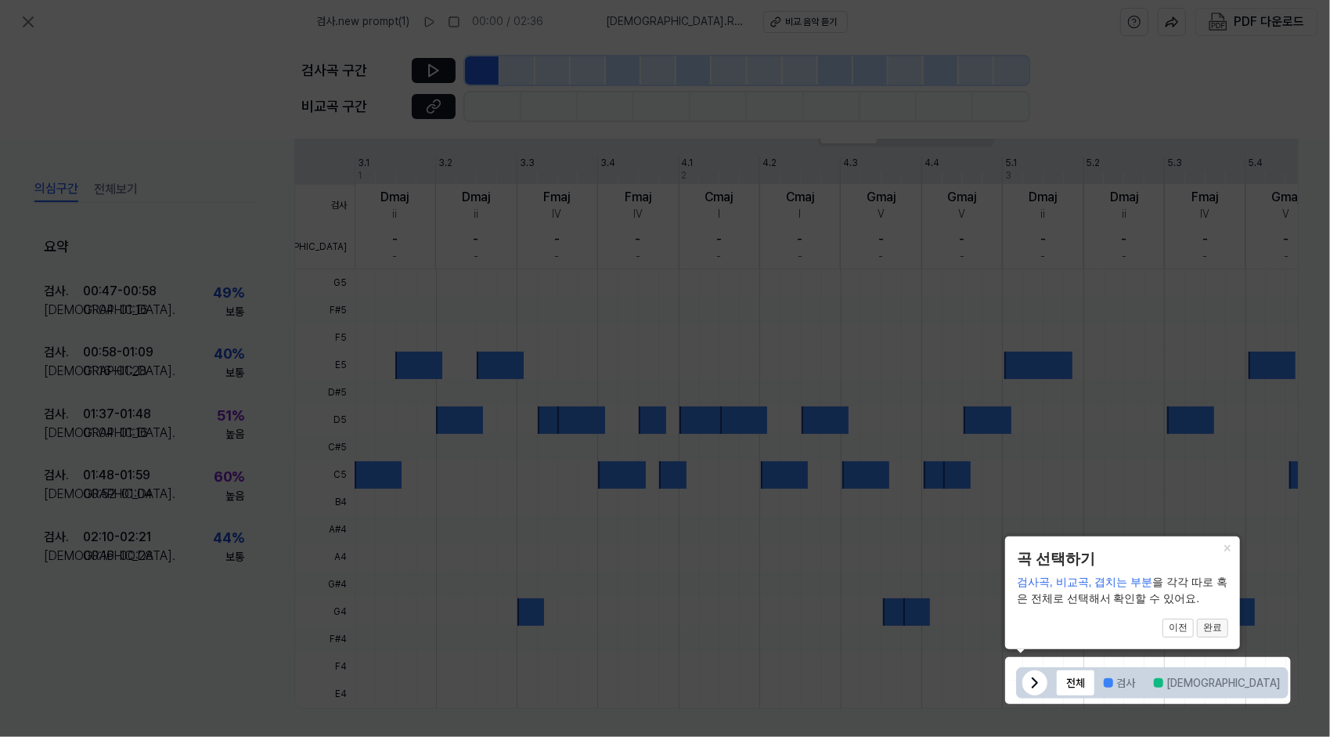
click at [1204, 626] on button "완료" at bounding box center [1212, 627] width 31 height 19
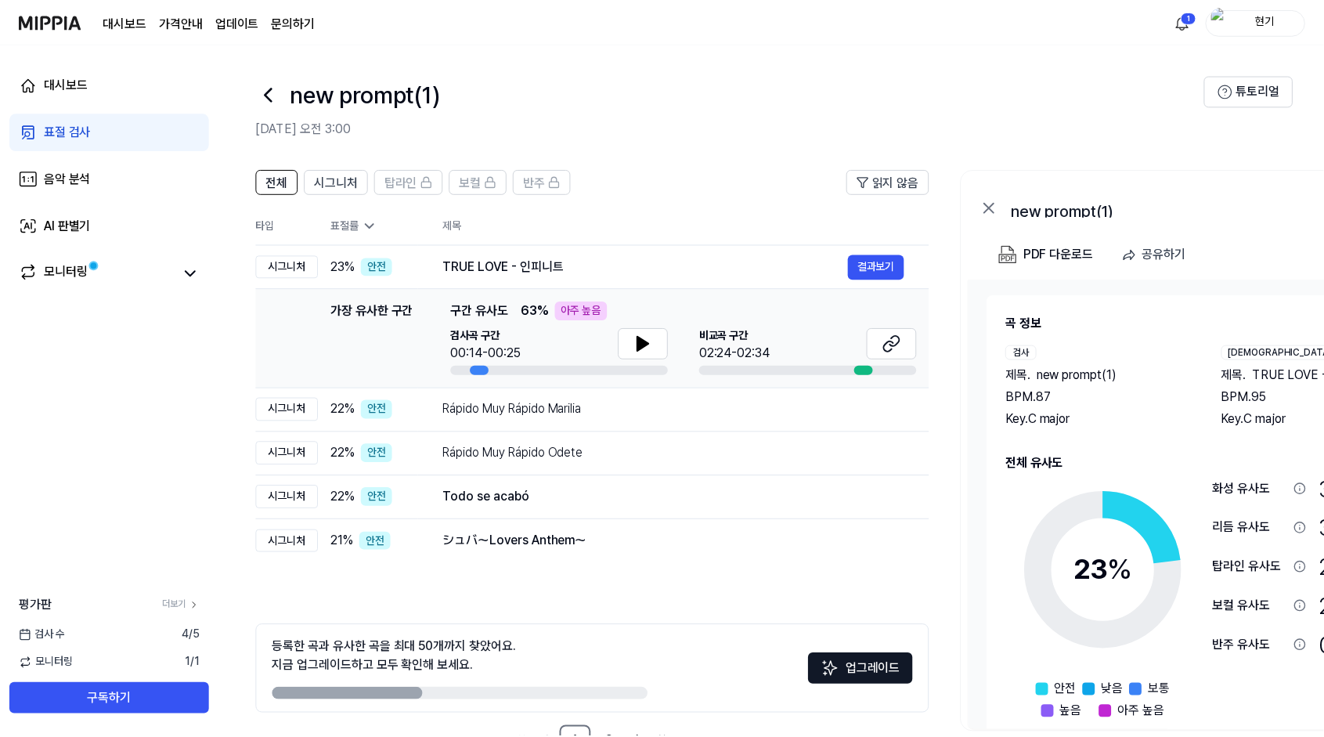
scroll to position [52, 0]
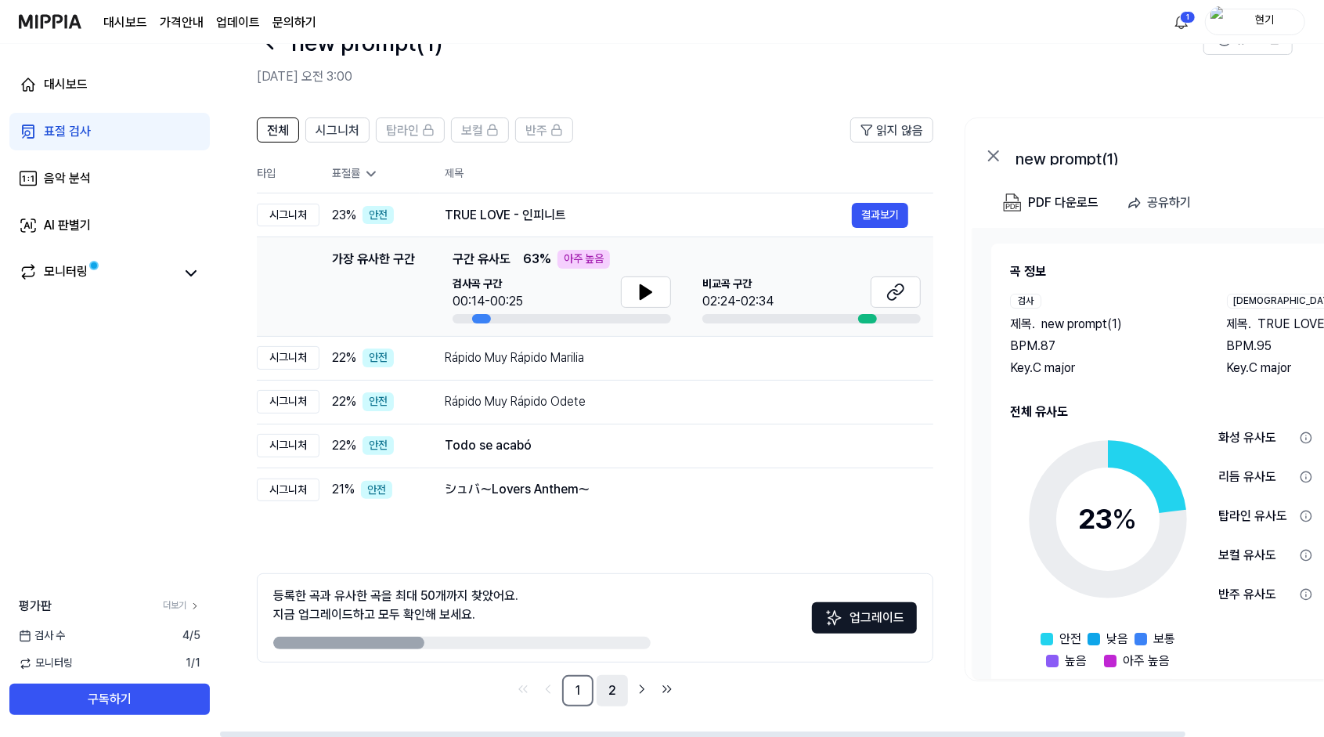
click at [613, 697] on link "2" at bounding box center [611, 690] width 31 height 31
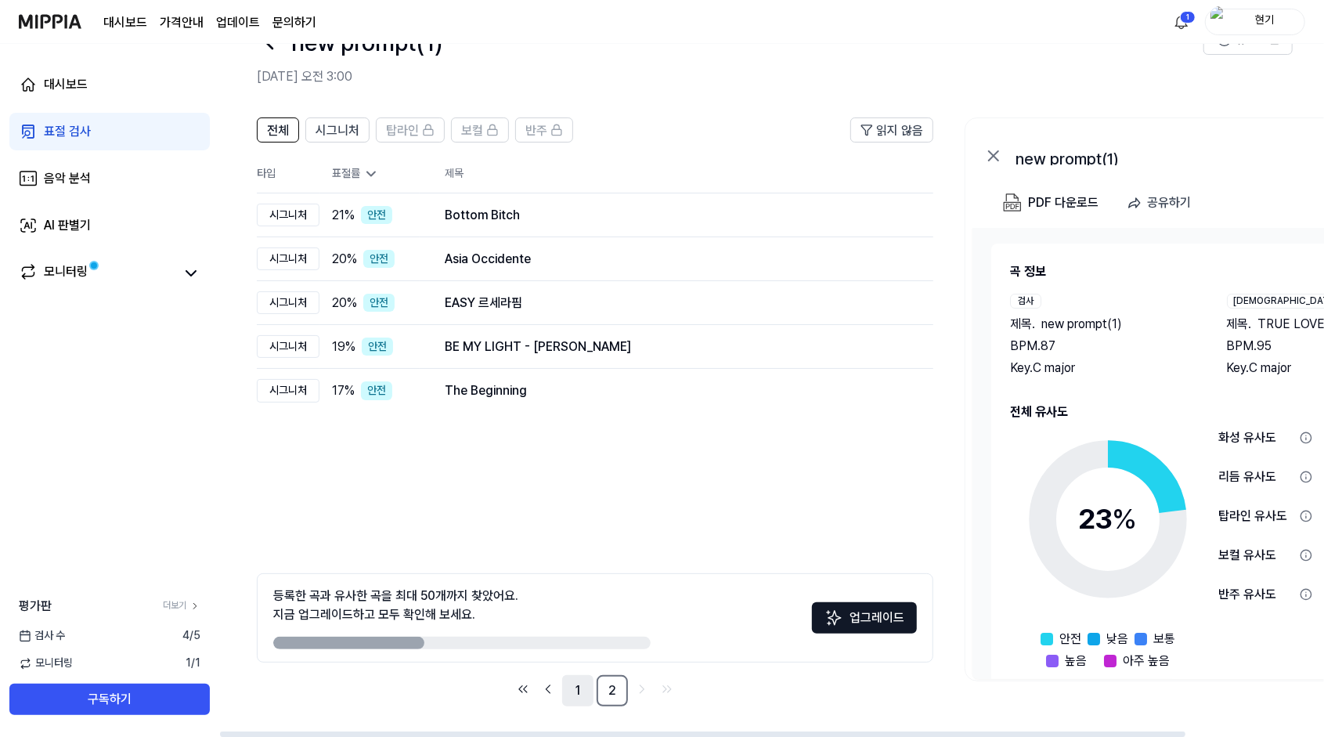
click at [582, 687] on link "1" at bounding box center [577, 690] width 31 height 31
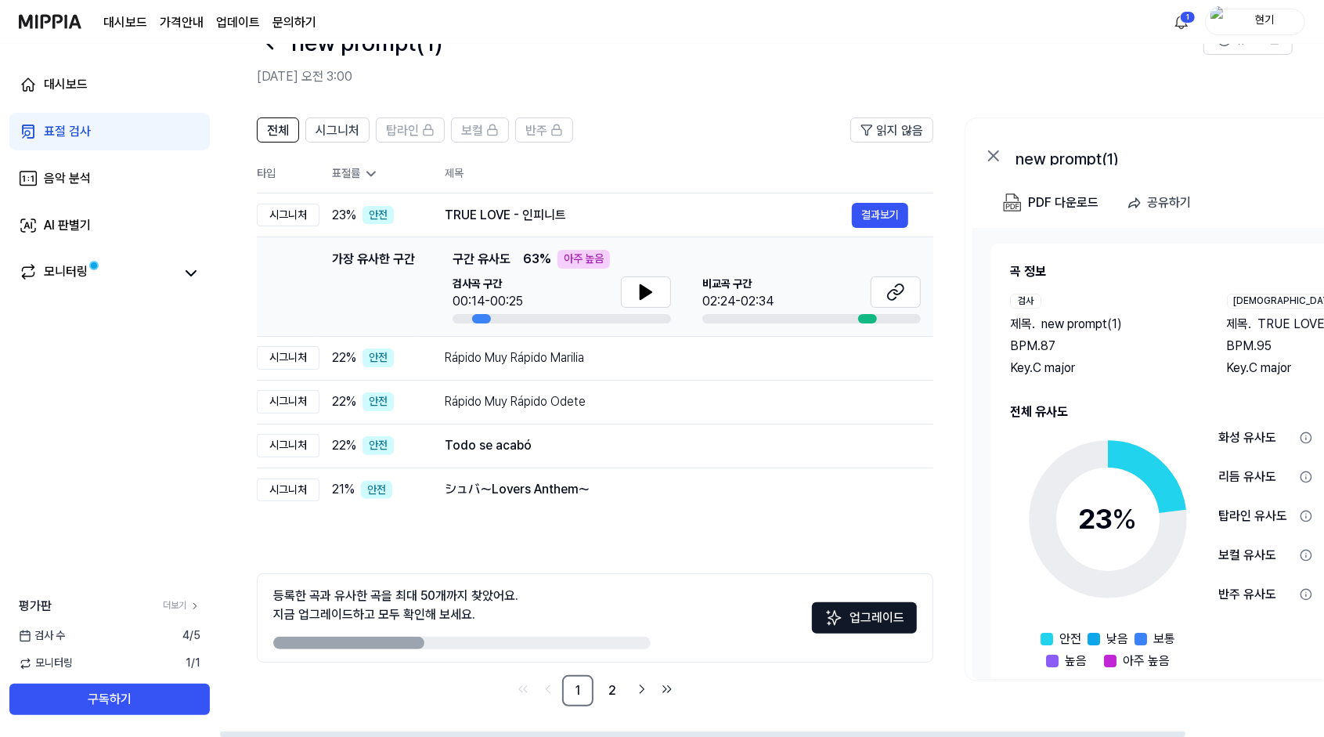
drag, startPoint x: 277, startPoint y: 611, endPoint x: 466, endPoint y: 611, distance: 188.6
click at [466, 611] on div "등록한 곡과 유사한 곡을 최대 50개까지 찾았어요. 지금 업그레이드하고 모두 확인해 보세요." at bounding box center [395, 605] width 245 height 38
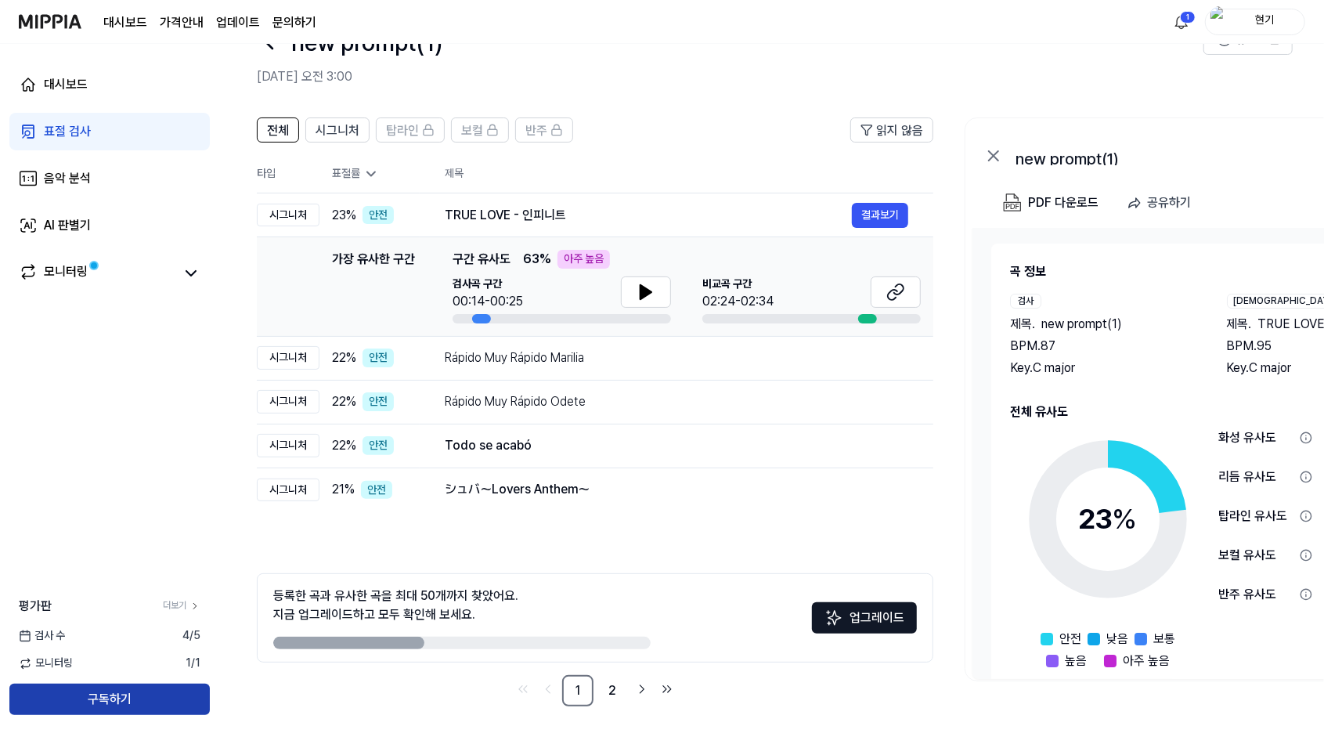
click at [122, 698] on button "구독하기" at bounding box center [109, 698] width 200 height 31
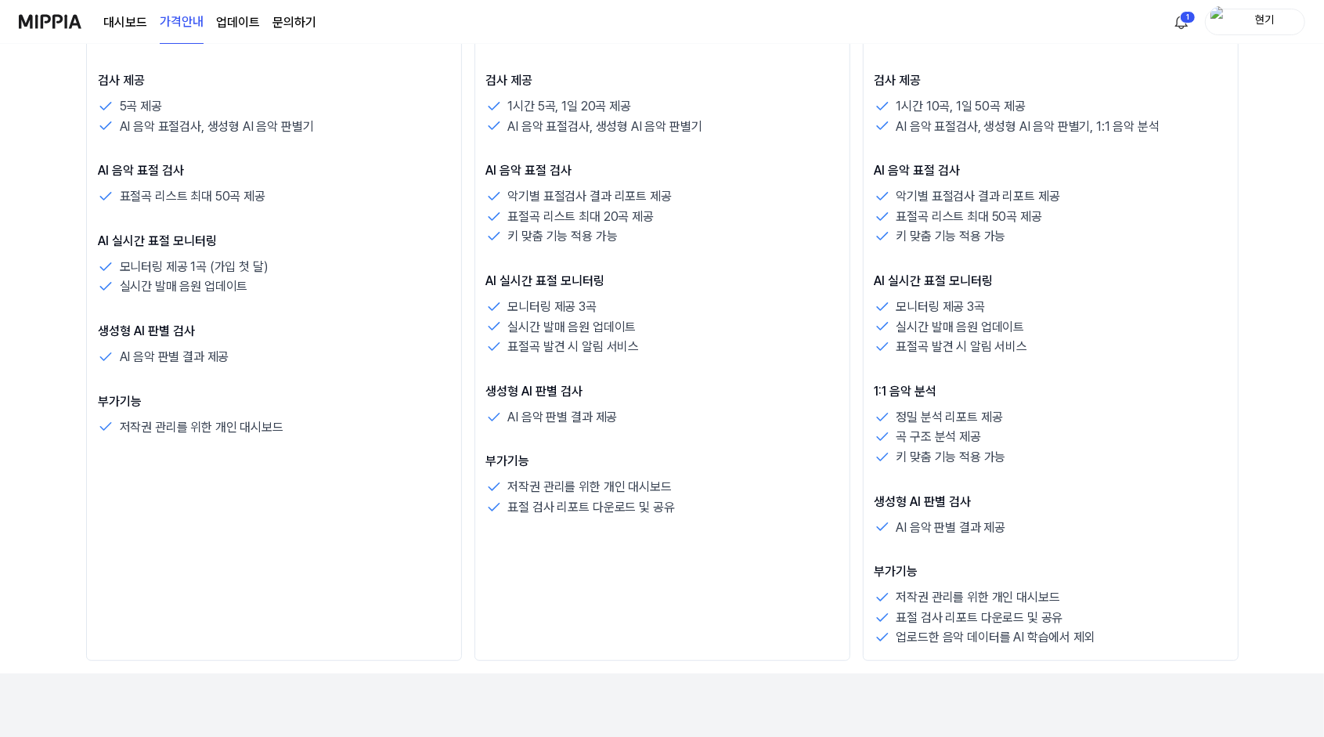
scroll to position [441, 0]
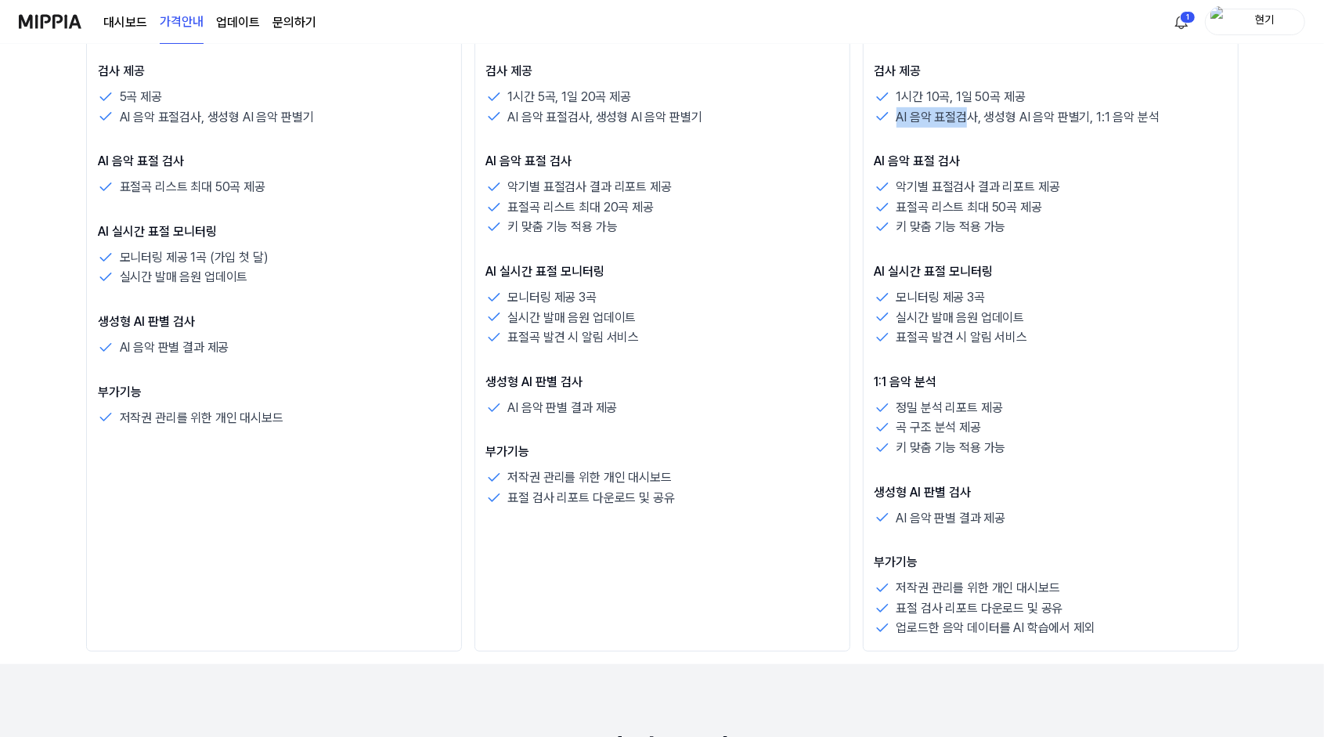
drag, startPoint x: 968, startPoint y: 117, endPoint x: 891, endPoint y: 116, distance: 77.5
click at [891, 116] on div "AI 음악 표절검사, 생성형 AI 음악 판별기, 1:1 음악 분석" at bounding box center [1050, 117] width 352 height 20
drag, startPoint x: 891, startPoint y: 116, endPoint x: 1007, endPoint y: 244, distance: 172.9
click at [1007, 244] on div "검사 제공 1시간 10곡, 1일 50곡 제공 AI 음악 표절검사, 생성형 AI 음악 판별기, 1:1 음악 분석 AI 음악 표절 검사 악기별 표…" at bounding box center [1050, 350] width 352 height 576
drag, startPoint x: 507, startPoint y: 95, endPoint x: 624, endPoint y: 94, distance: 116.6
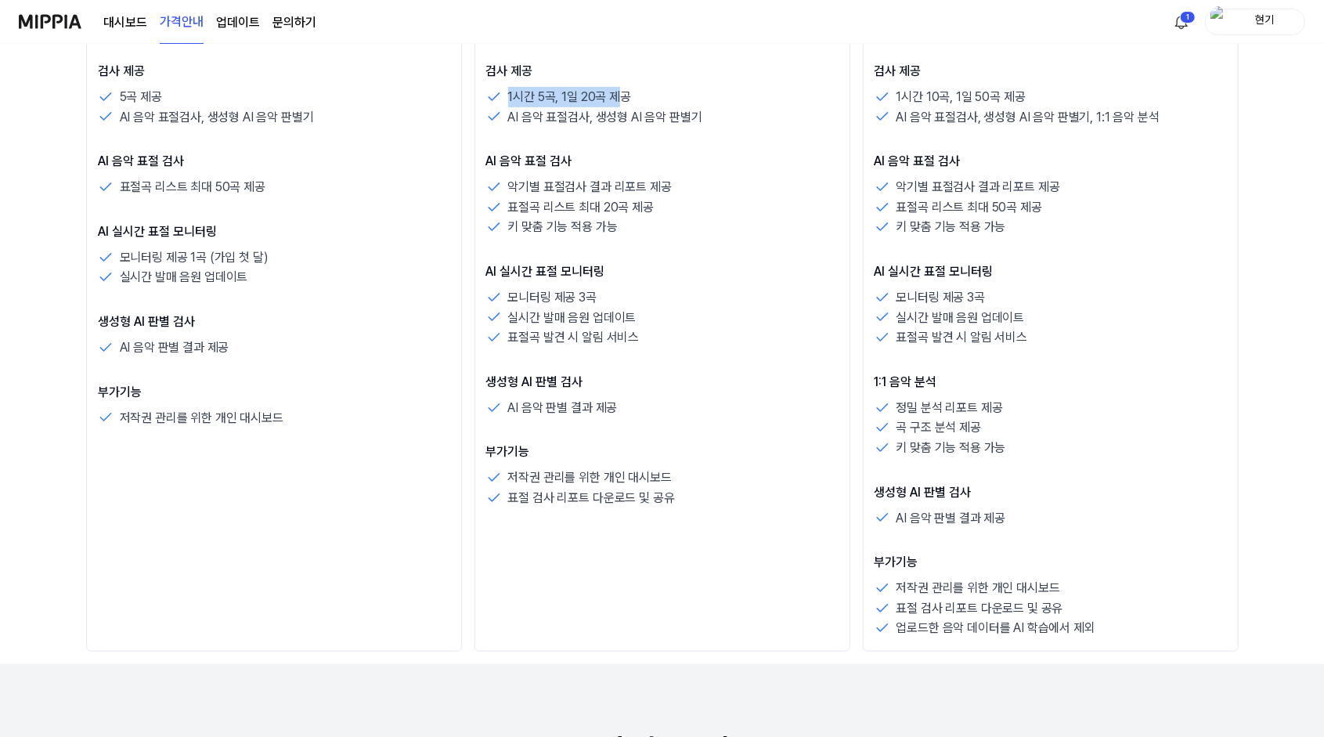
click at [624, 94] on p "1시간 5곡, 1일 20곡 제공" at bounding box center [569, 97] width 123 height 20
drag, startPoint x: 624, startPoint y: 94, endPoint x: 628, endPoint y: 225, distance: 131.6
click at [628, 225] on div "키 맞춤 기능 적용 가능" at bounding box center [662, 227] width 352 height 20
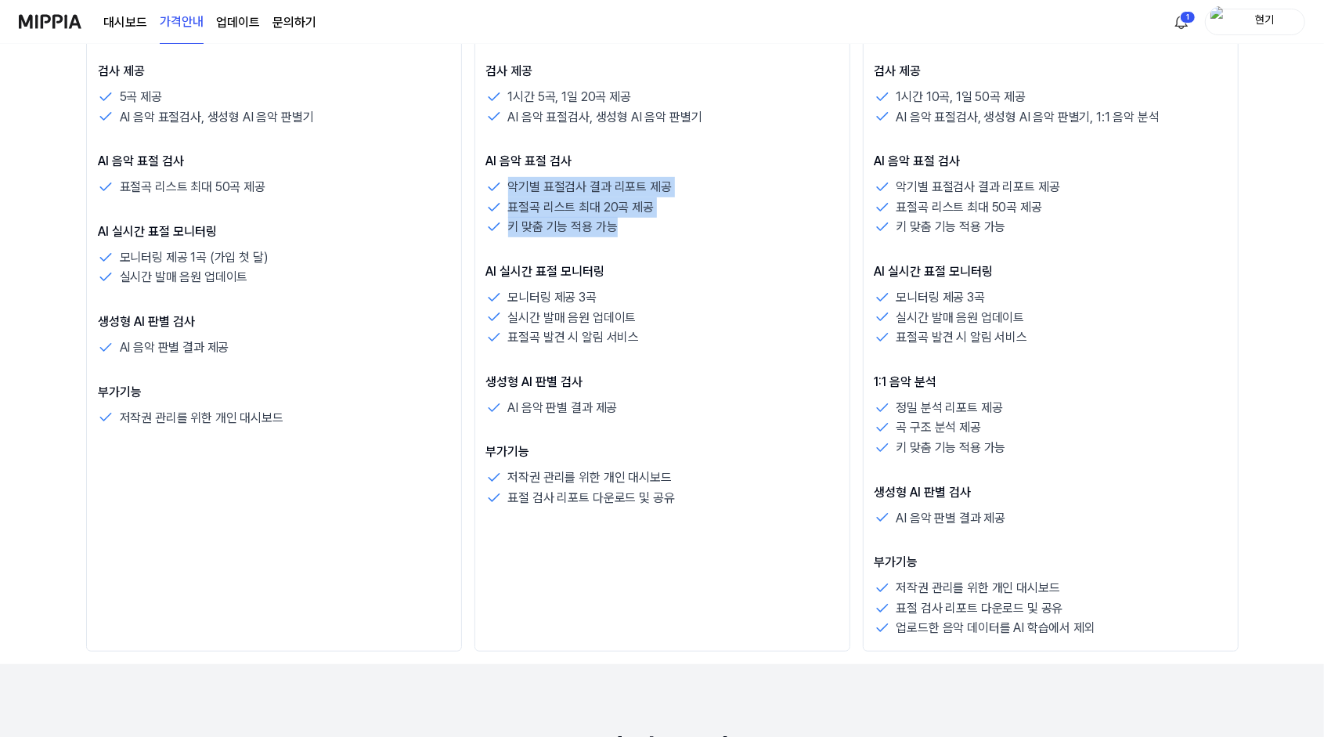
drag, startPoint x: 622, startPoint y: 229, endPoint x: 503, endPoint y: 189, distance: 125.5
click at [503, 189] on div "악기별 표절검사 결과 리포트 제공 표절곡 리스트 최대 20곡 제공 키 맞춤 기능 적용 가능" at bounding box center [662, 207] width 352 height 60
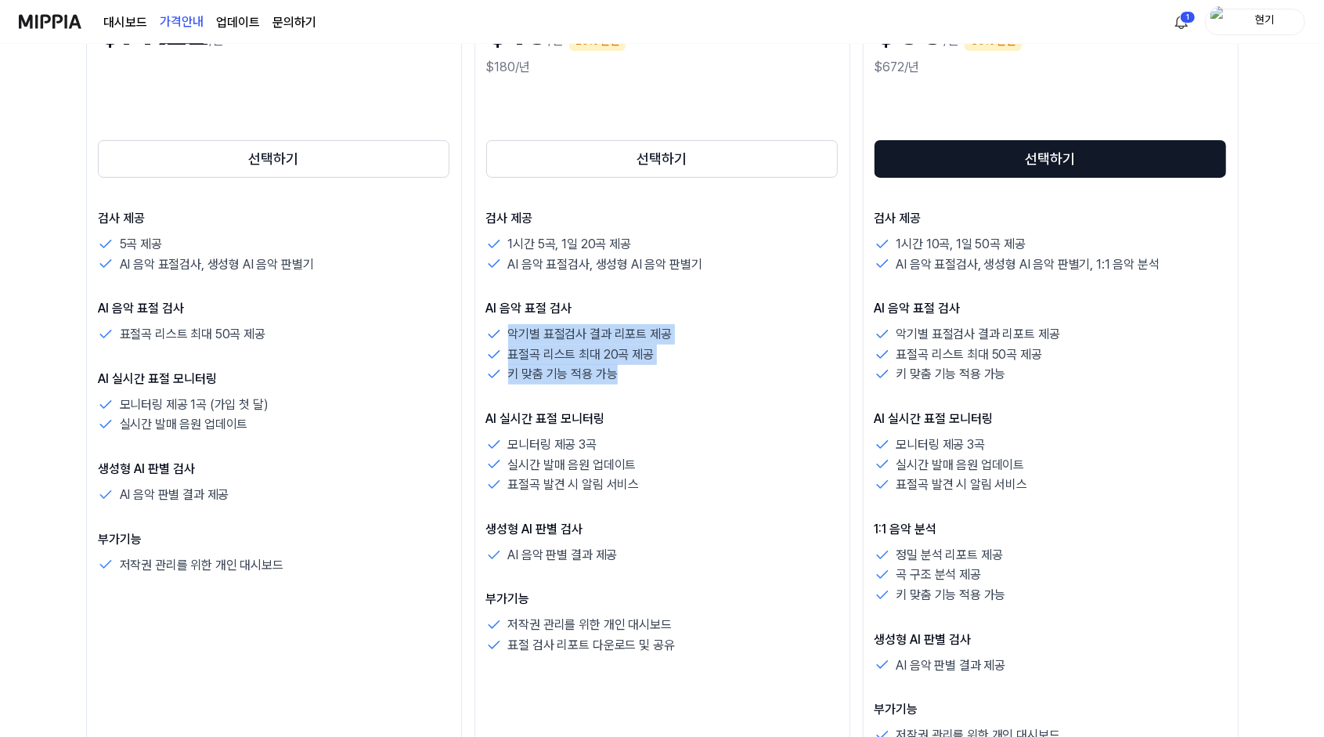
scroll to position [357, 0]
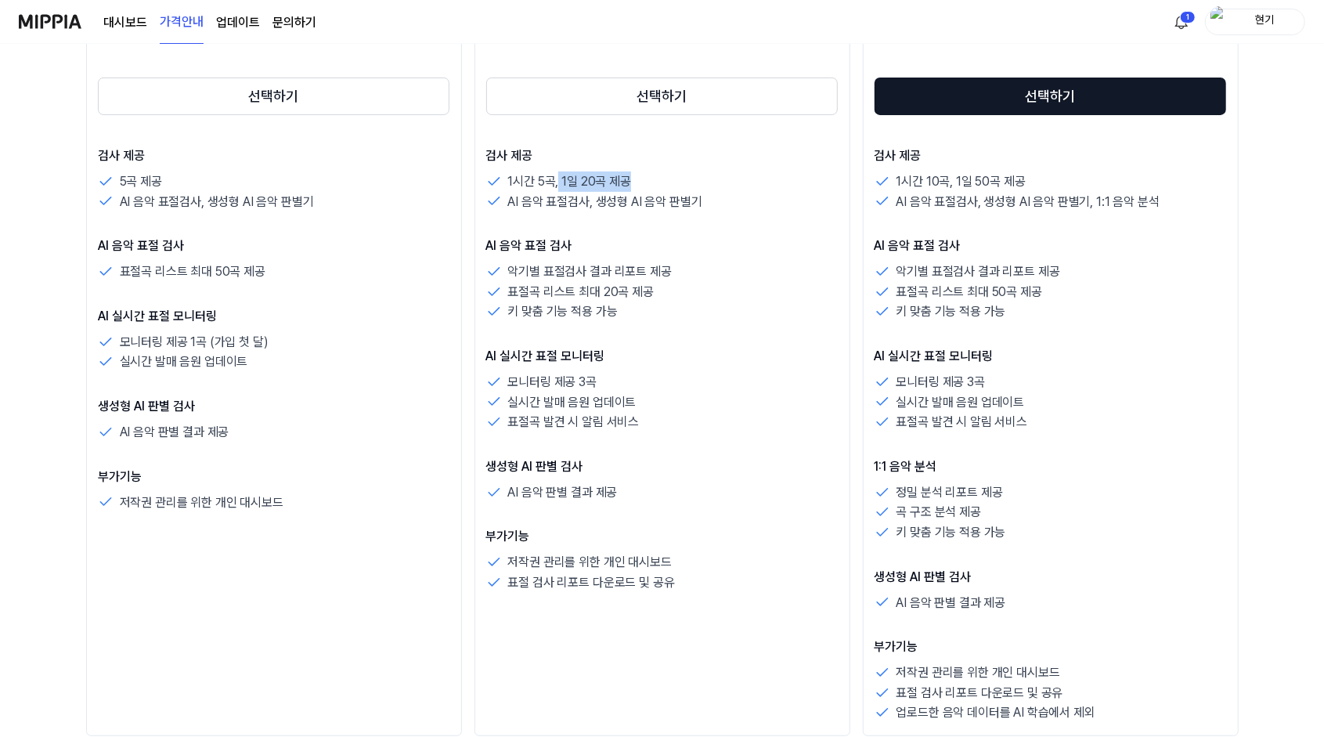
drag, startPoint x: 558, startPoint y: 184, endPoint x: 665, endPoint y: 179, distance: 107.3
click at [665, 179] on div "1시간 5곡, 1일 20곡 제공" at bounding box center [662, 181] width 352 height 20
drag, startPoint x: 636, startPoint y: 431, endPoint x: 498, endPoint y: 369, distance: 150.7
click at [498, 369] on div "AI 실시간 표절 모니터링 모니터링 제공 3곡 실시간 발매 음원 업데이트 표절곡 발견 시 알림 서비스" at bounding box center [662, 389] width 352 height 85
click at [648, 504] on div "검사 제공 1시간 5곡, 1일 20곡 제공 AI 음악 표절검사, 생성형 AI 음악 판별기 AI 음악 표절 검사 악기별 표절검사 결과 리포트 제…" at bounding box center [662, 369] width 352 height 446
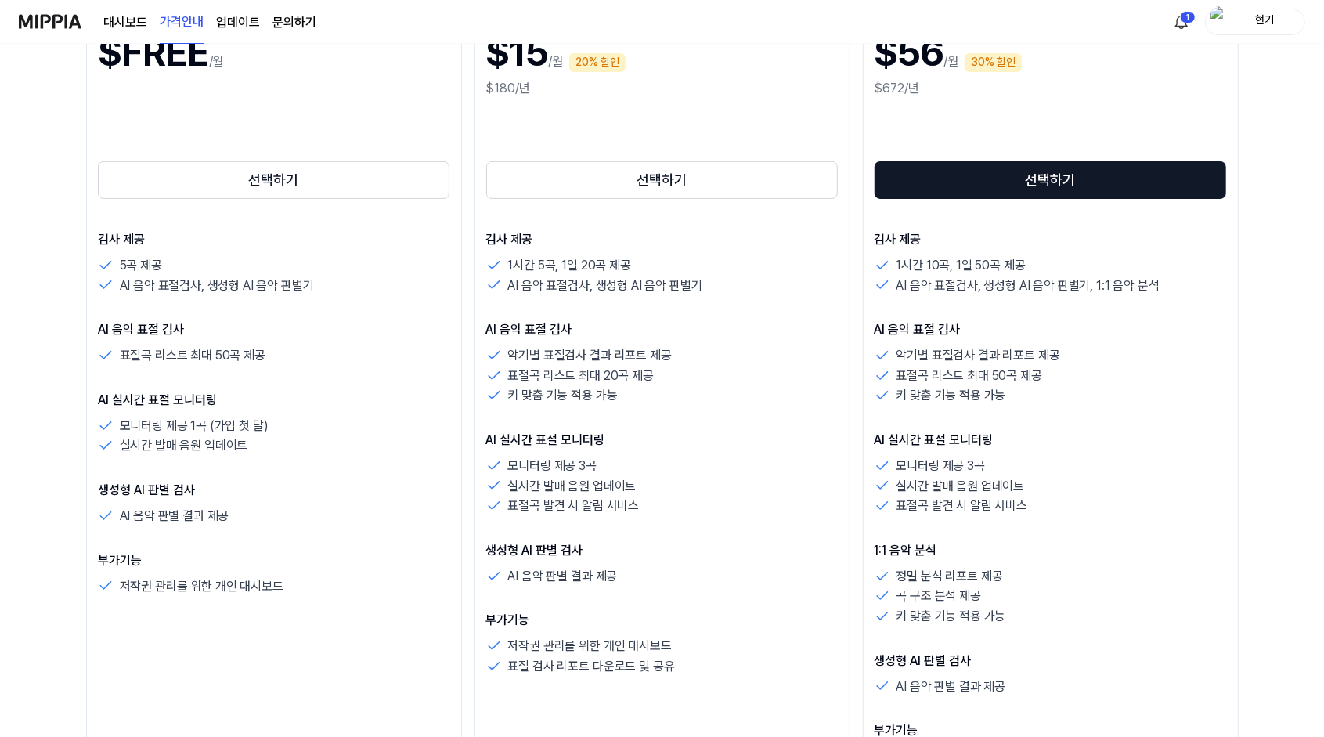
scroll to position [272, 0]
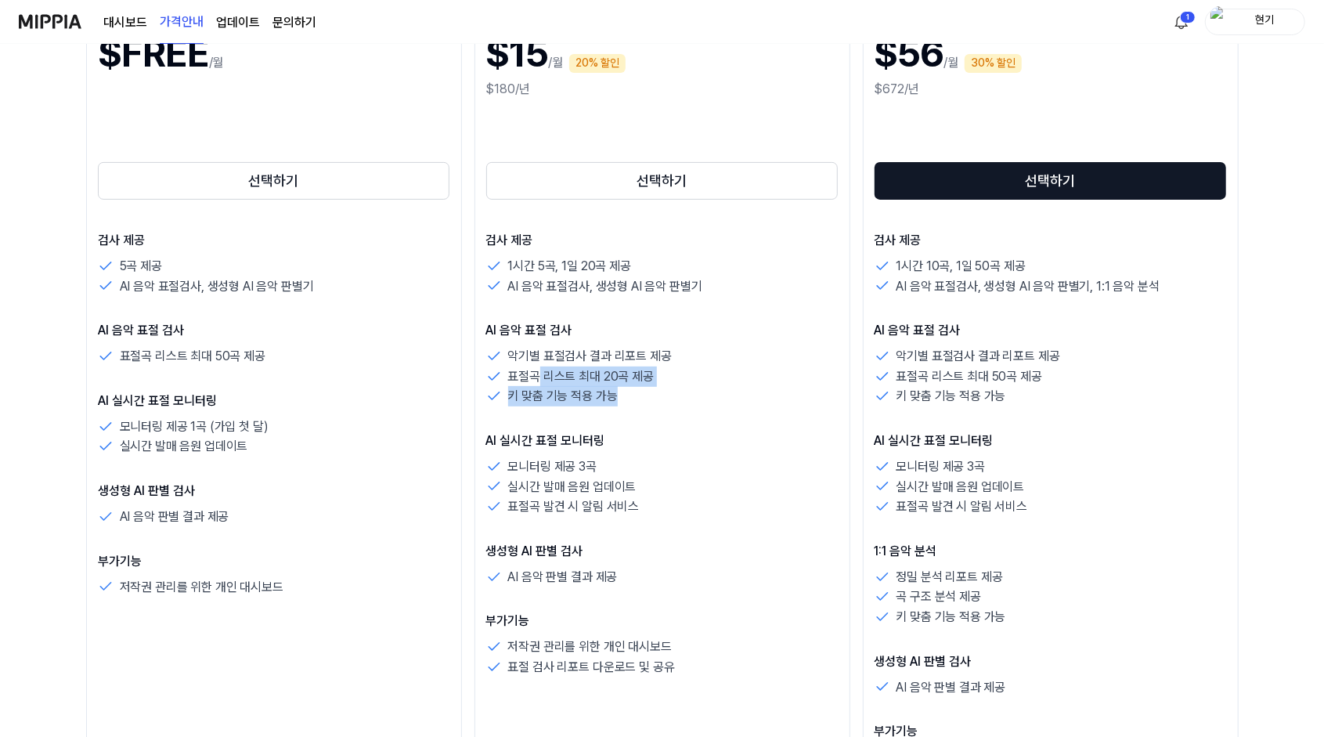
drag, startPoint x: 622, startPoint y: 392, endPoint x: 540, endPoint y: 366, distance: 85.4
click at [540, 366] on div "악기별 표절검사 결과 리포트 제공 표절곡 리스트 최대 20곡 제공 키 맞춤 기능 적용 가능" at bounding box center [662, 376] width 352 height 60
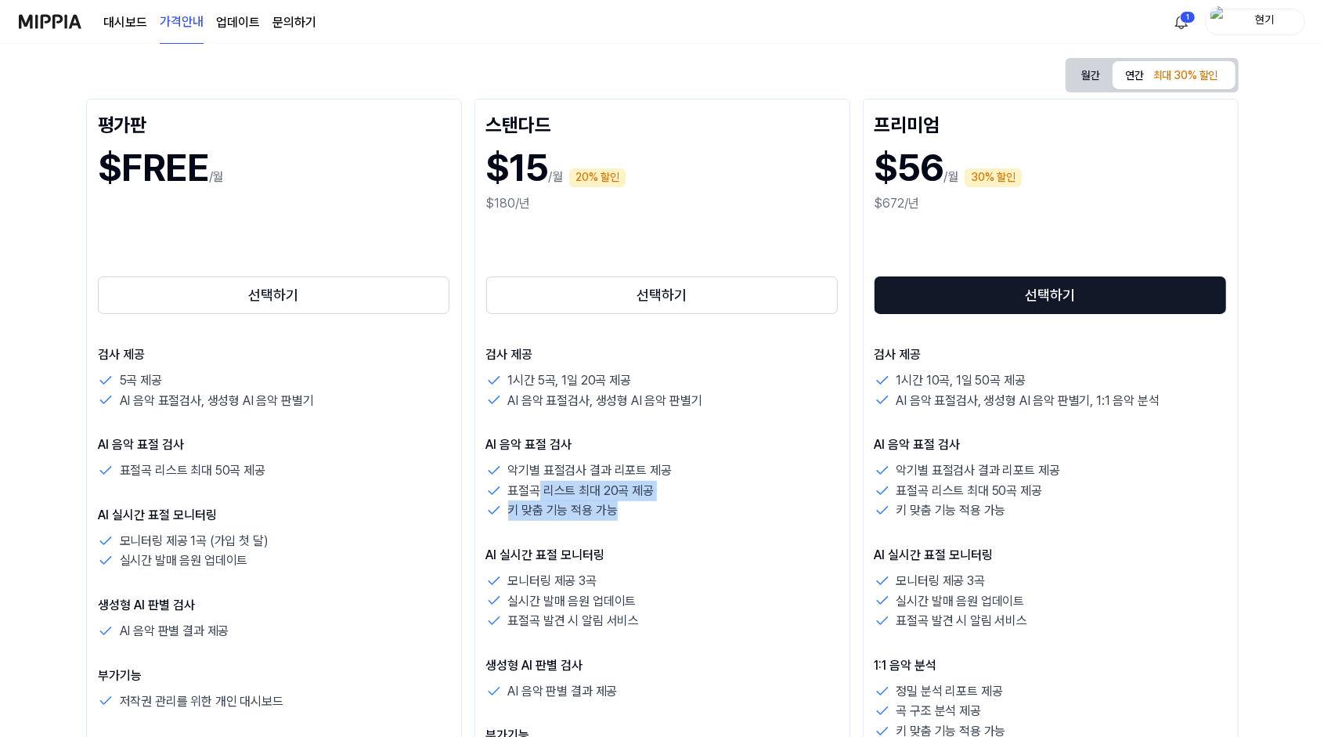
scroll to position [151, 0]
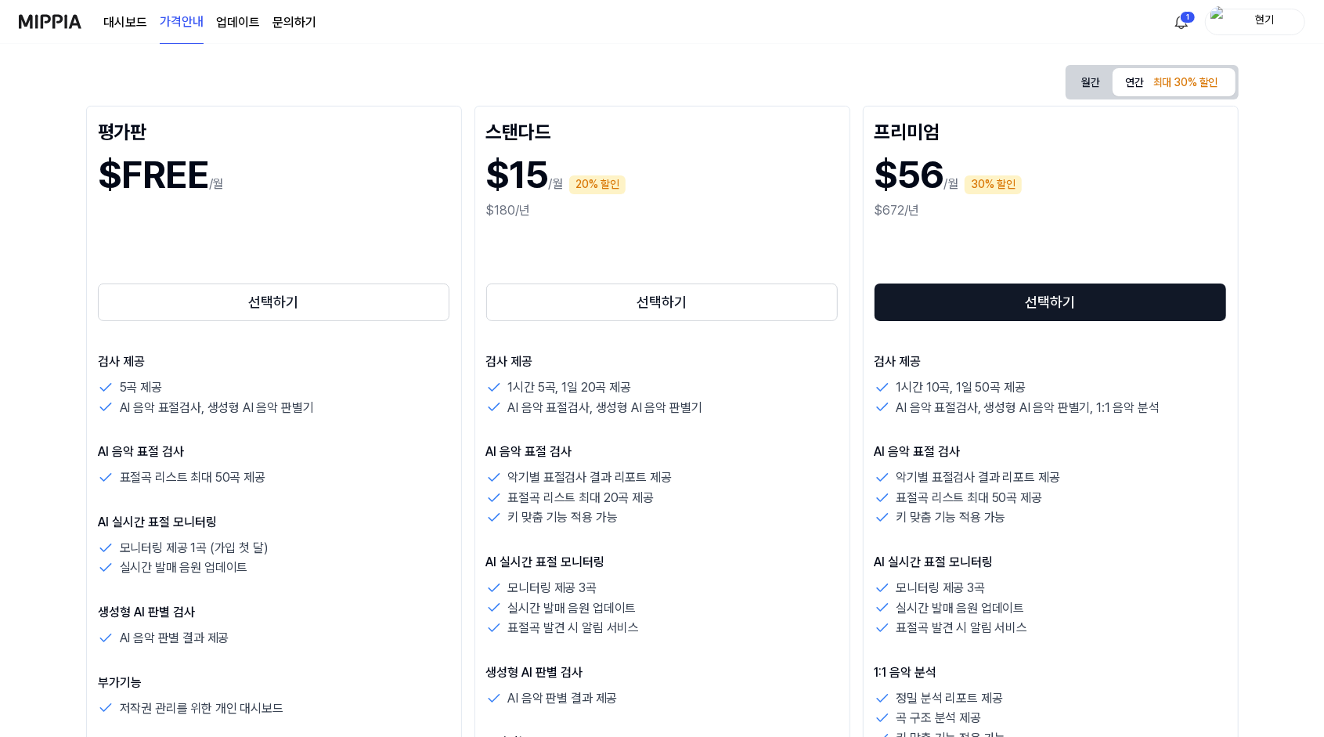
click at [673, 543] on div "검사 제공 1시간 5곡, 1일 20곡 제공 AI 음악 표절검사, 생성형 AI 음악 판별기 AI 음악 표절 검사 악기별 표절검사 결과 리포트 제…" at bounding box center [662, 575] width 352 height 446
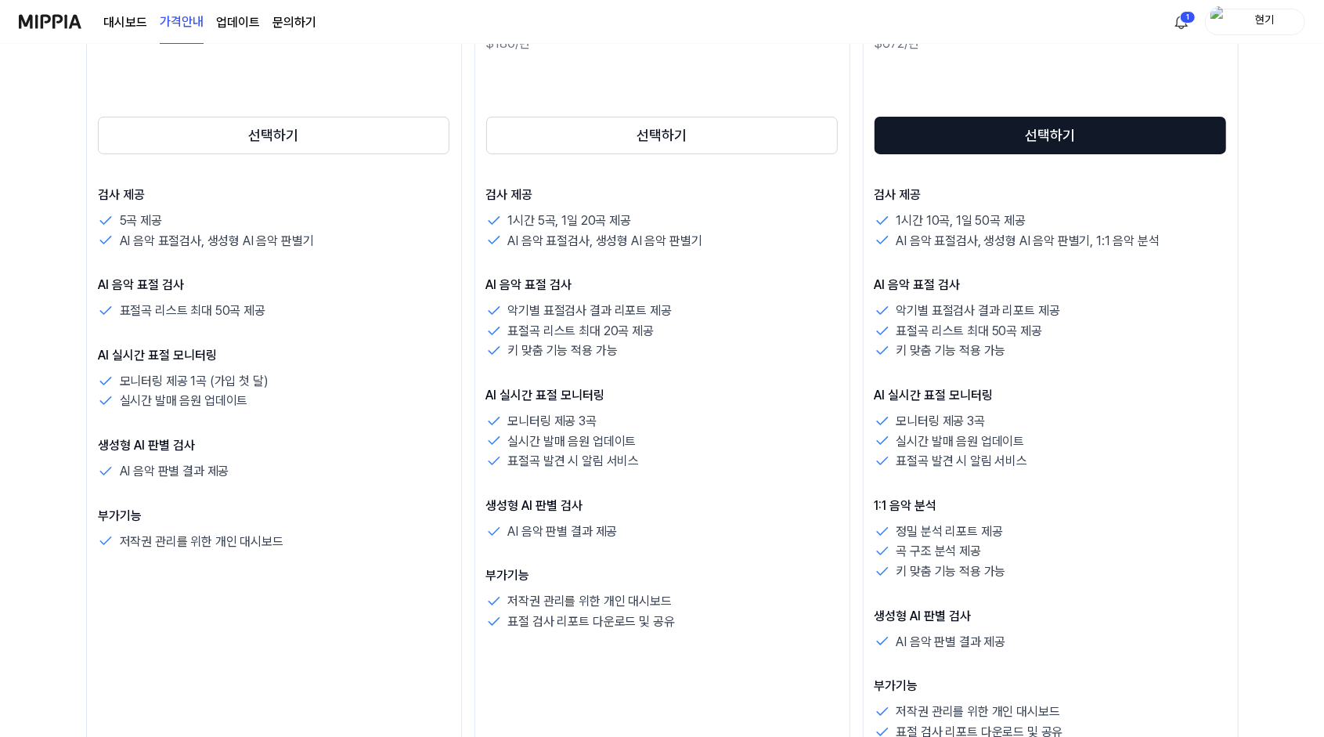
scroll to position [320, 0]
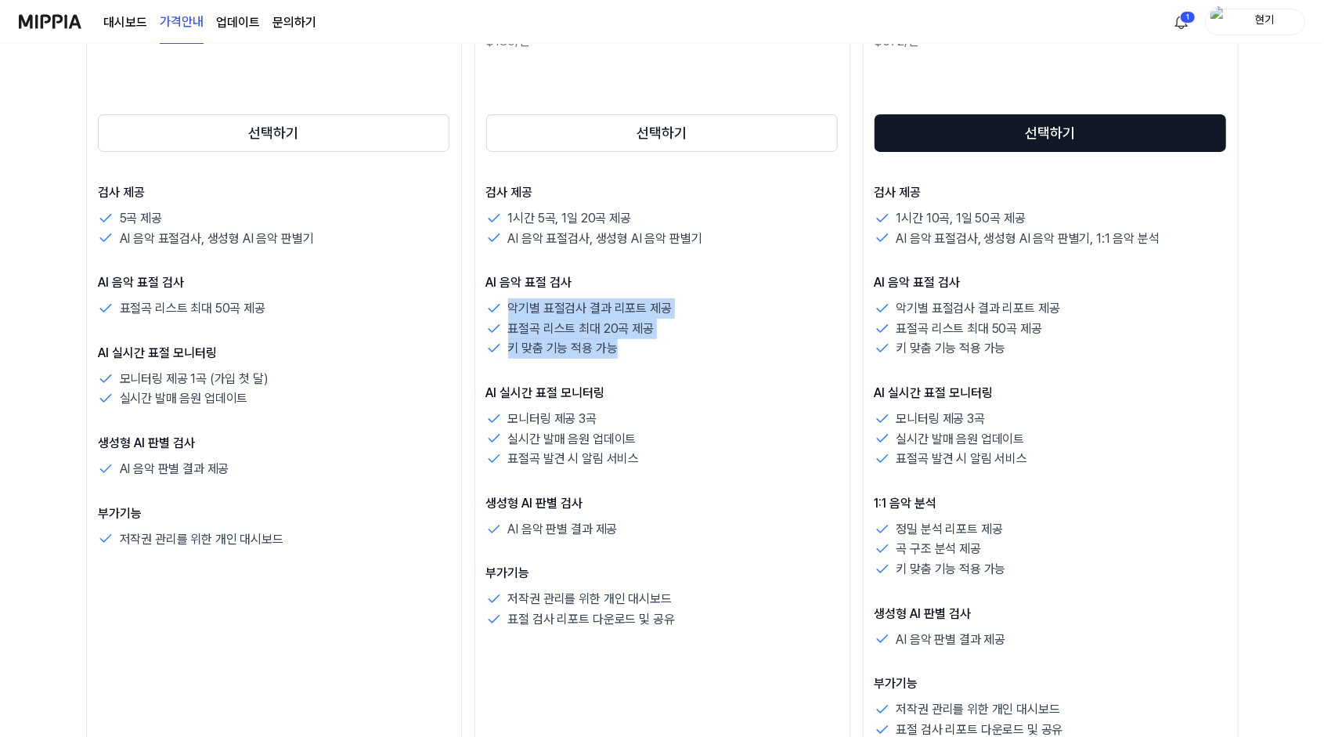
drag, startPoint x: 615, startPoint y: 358, endPoint x: 503, endPoint y: 310, distance: 121.7
click at [503, 310] on div "악기별 표절검사 결과 리포트 제공 표절곡 리스트 최대 20곡 제공 키 맞춤 기능 적용 가능" at bounding box center [662, 328] width 352 height 60
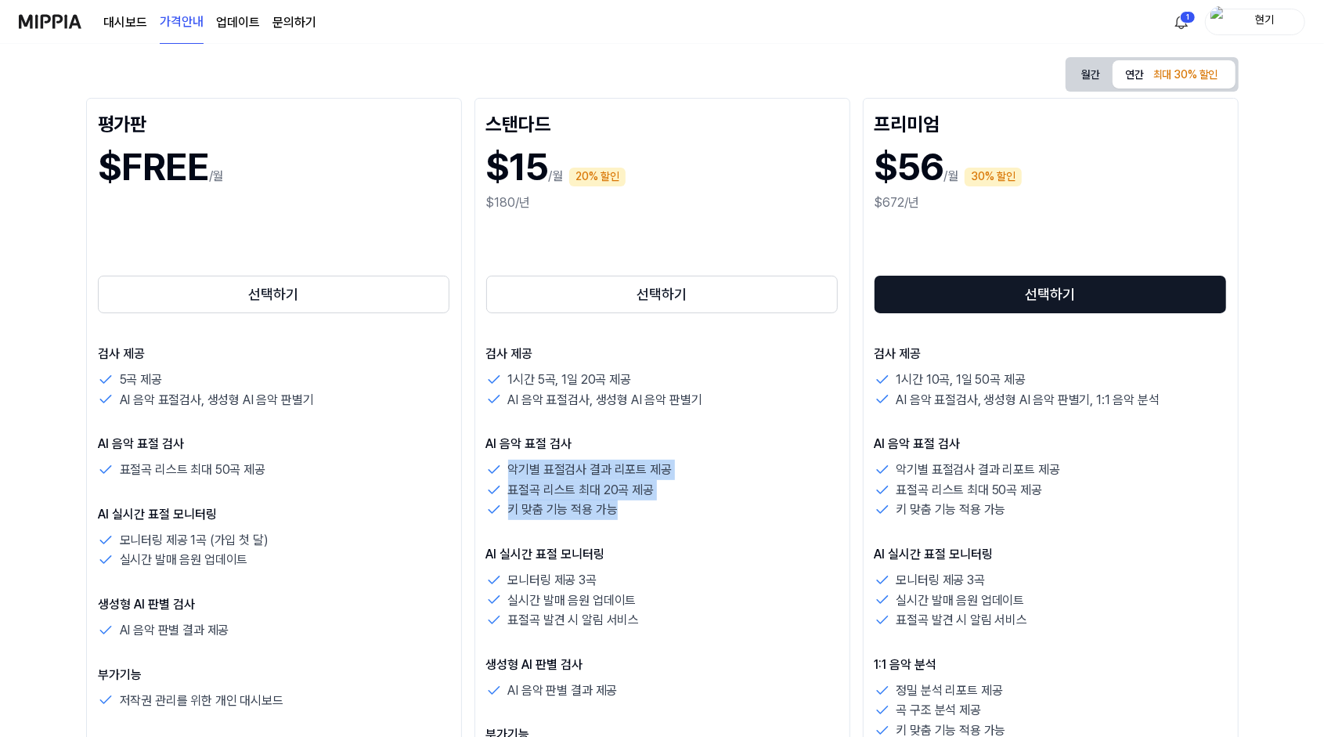
scroll to position [0, 0]
